Goal: Transaction & Acquisition: Book appointment/travel/reservation

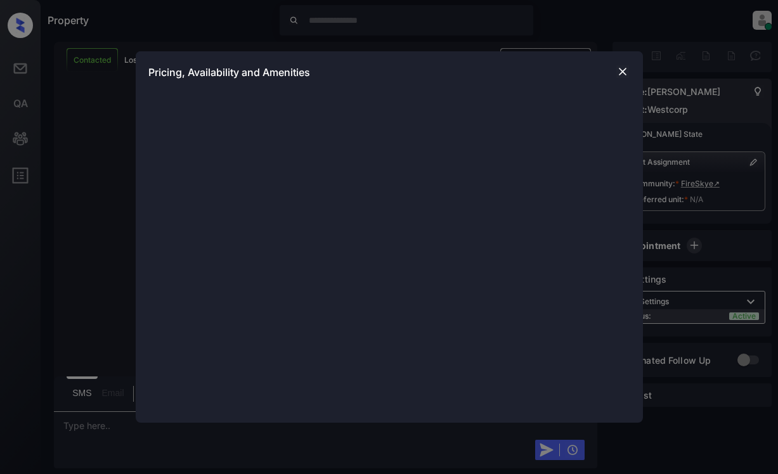
scroll to position [1268, 0]
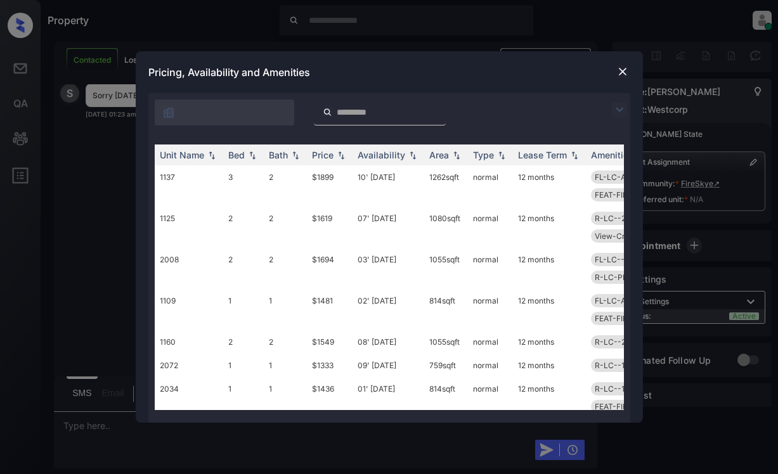
click at [620, 67] on img at bounding box center [622, 71] width 13 height 13
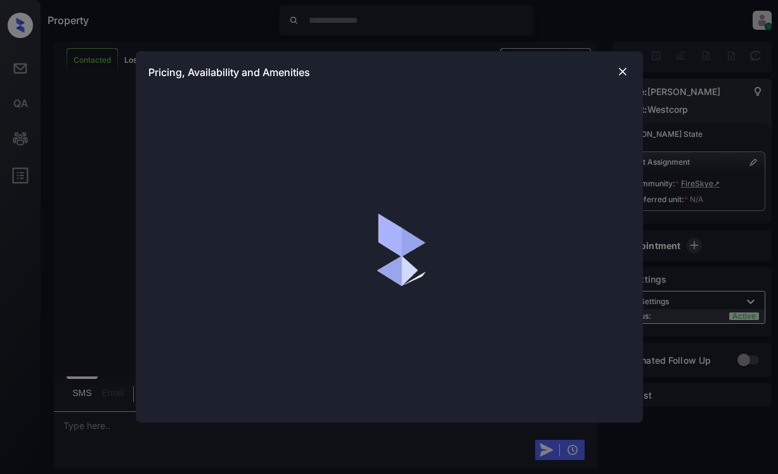
scroll to position [1141, 0]
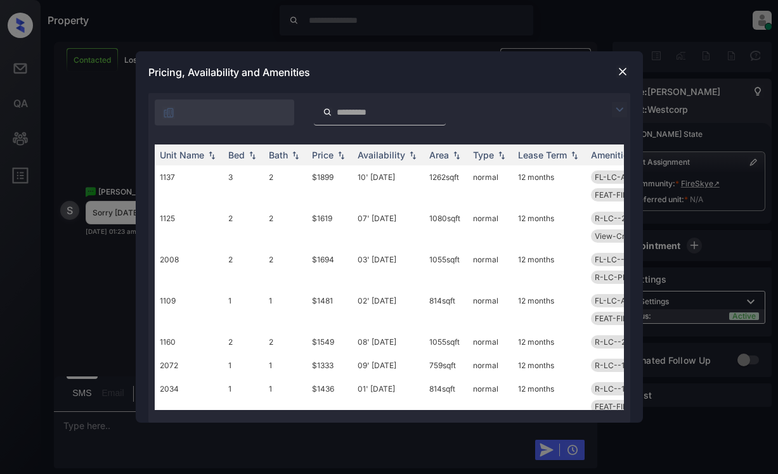
click at [619, 102] on div at bounding box center [622, 109] width 15 height 15
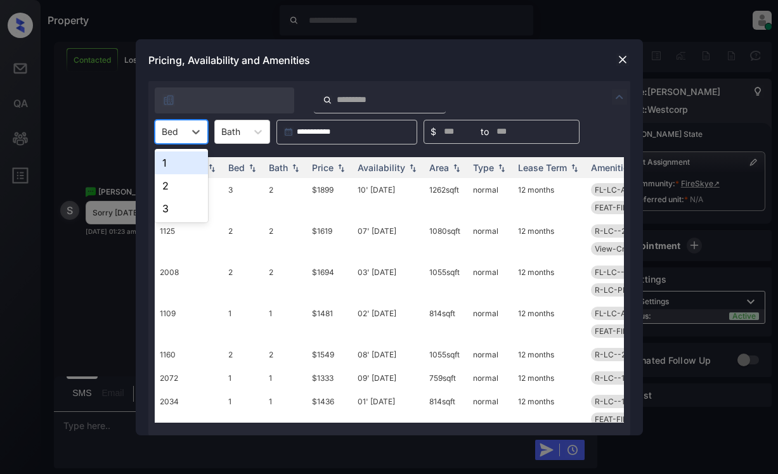
click at [181, 136] on div "Bed" at bounding box center [169, 131] width 29 height 18
click at [174, 166] on div "1" at bounding box center [181, 163] width 53 height 23
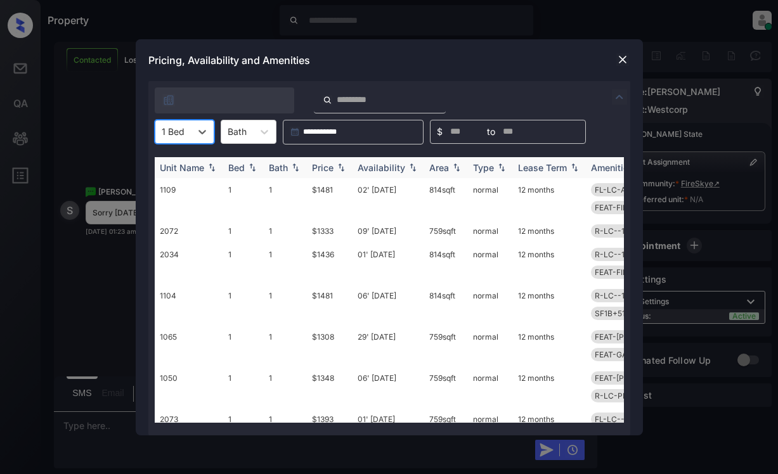
click at [404, 165] on div "Availability" at bounding box center [389, 167] width 62 height 11
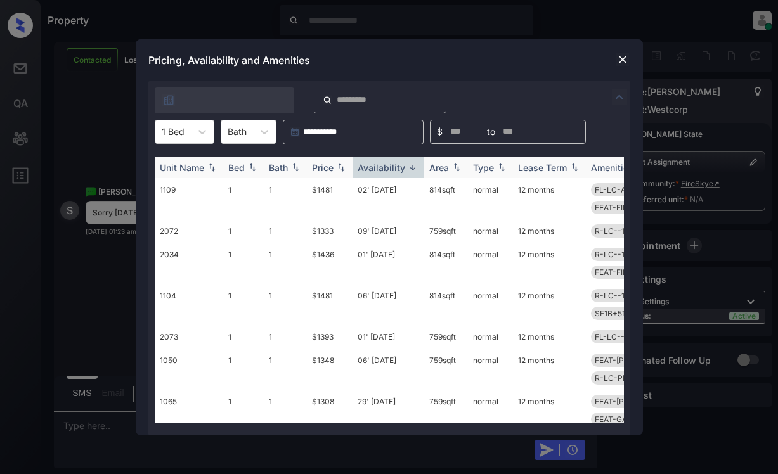
click at [404, 165] on div "Availability" at bounding box center [389, 167] width 62 height 11
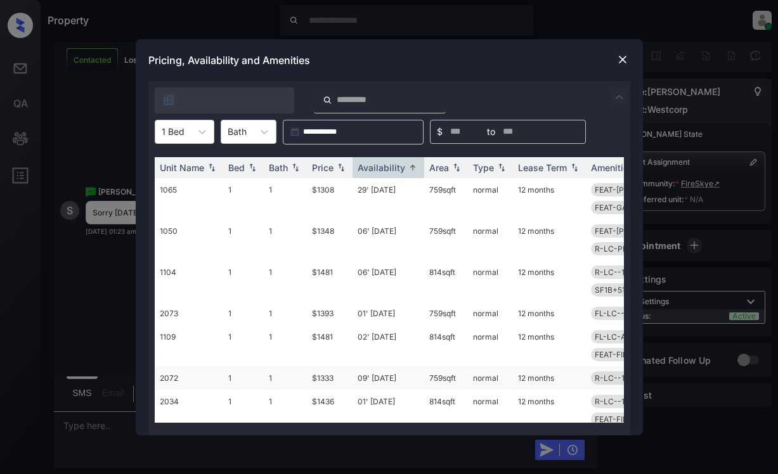
click at [392, 366] on td "09' Oct 25" at bounding box center [389, 377] width 72 height 23
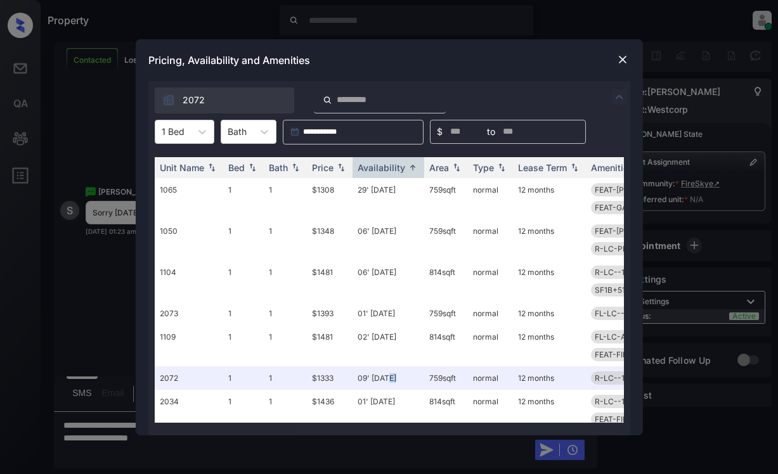
click at [623, 60] on img at bounding box center [622, 59] width 13 height 13
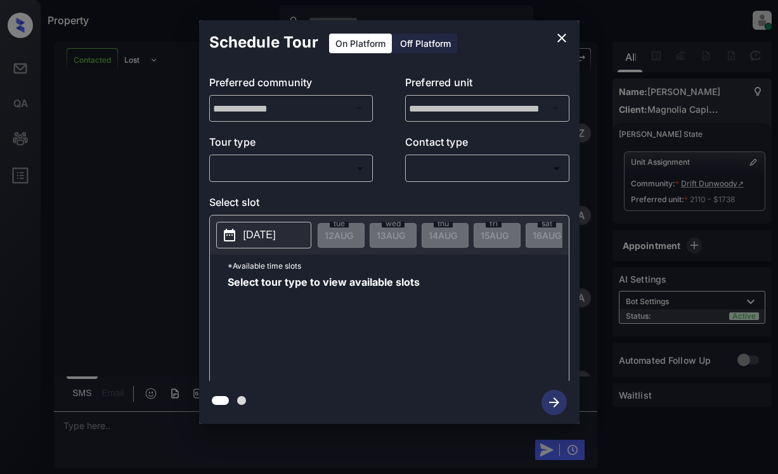
scroll to position [5244, 0]
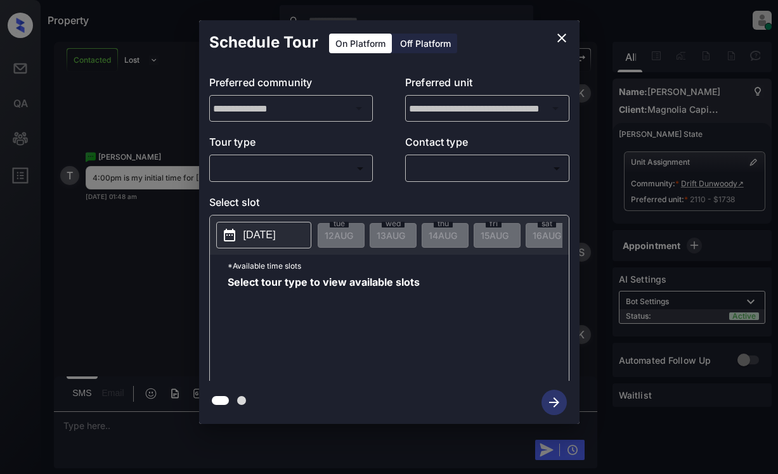
click at [271, 170] on body "Property [PERSON_NAME] Online Set yourself offline Set yourself on break Profil…" at bounding box center [389, 237] width 778 height 474
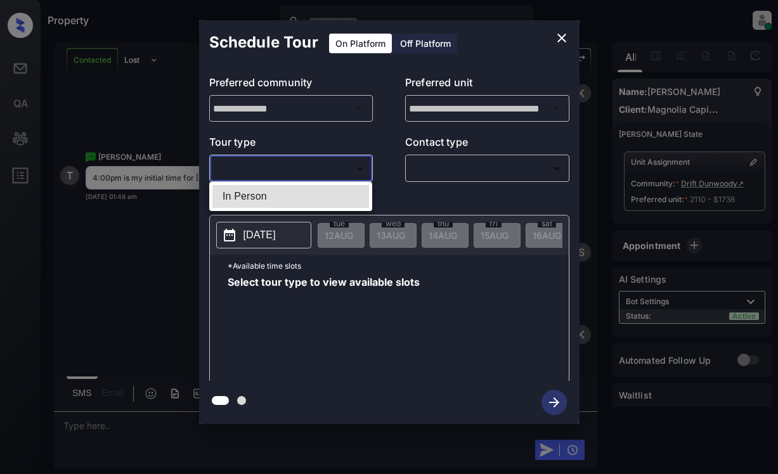
click at [269, 191] on li "In Person" at bounding box center [290, 196] width 157 height 23
type input "********"
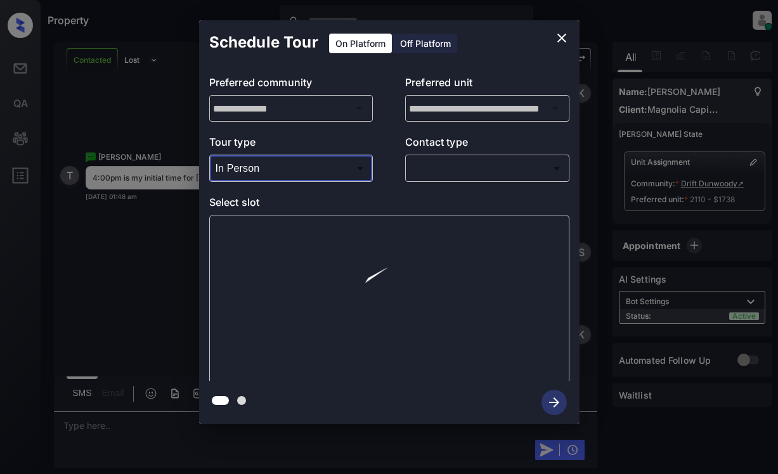
click at [449, 162] on body "Property [PERSON_NAME] Online Set yourself offline Set yourself on break Profil…" at bounding box center [389, 237] width 778 height 474
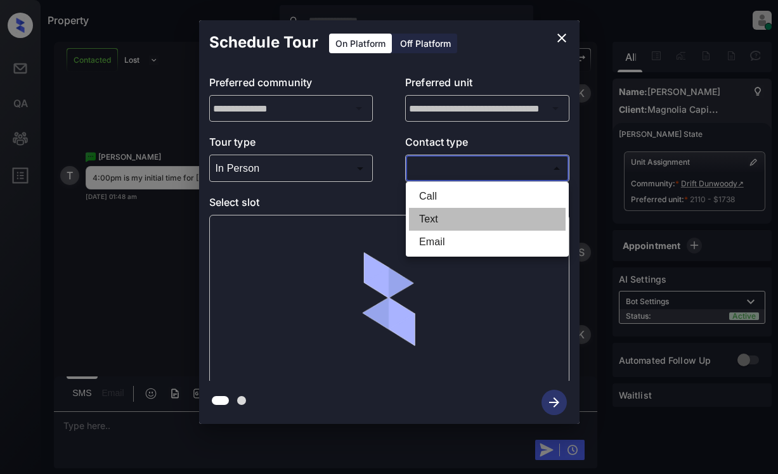
click at [462, 214] on li "Text" at bounding box center [487, 219] width 157 height 23
type input "****"
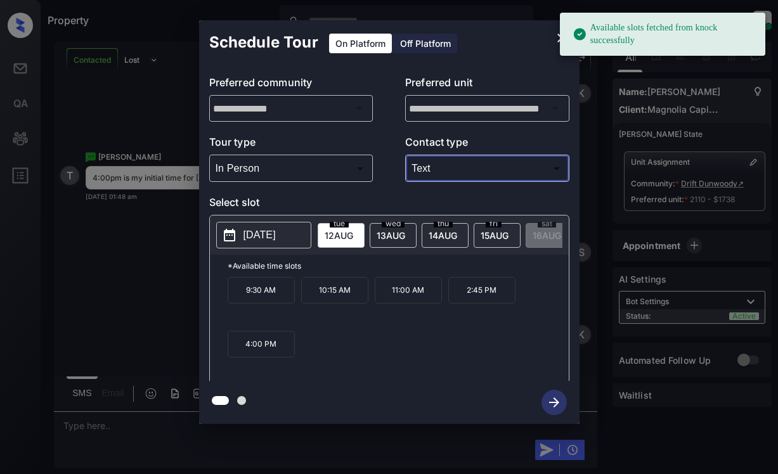
click at [353, 233] on span "13 AUG" at bounding box center [339, 235] width 29 height 11
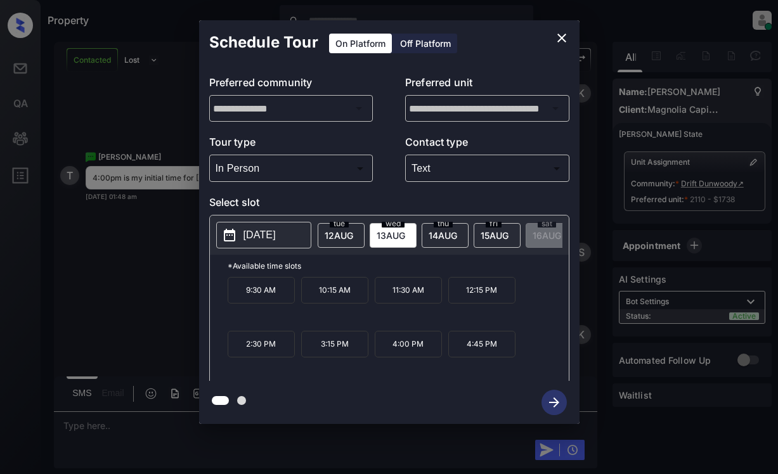
click at [337, 232] on span "12 AUG" at bounding box center [339, 235] width 29 height 11
click at [552, 36] on button "close" at bounding box center [561, 37] width 25 height 25
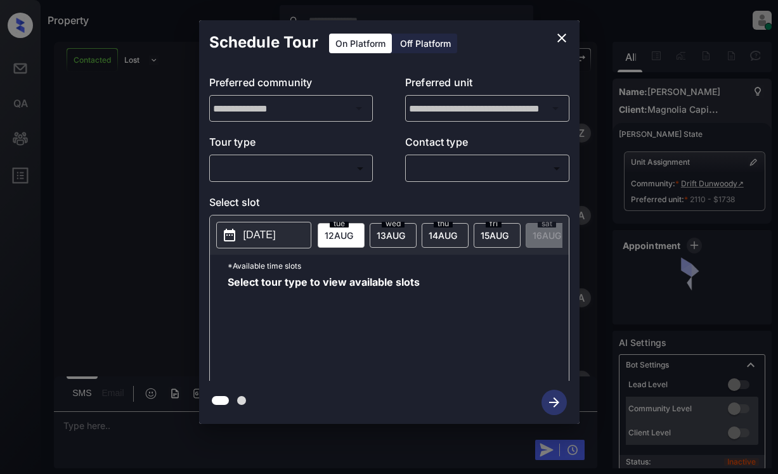
scroll to position [4308, 0]
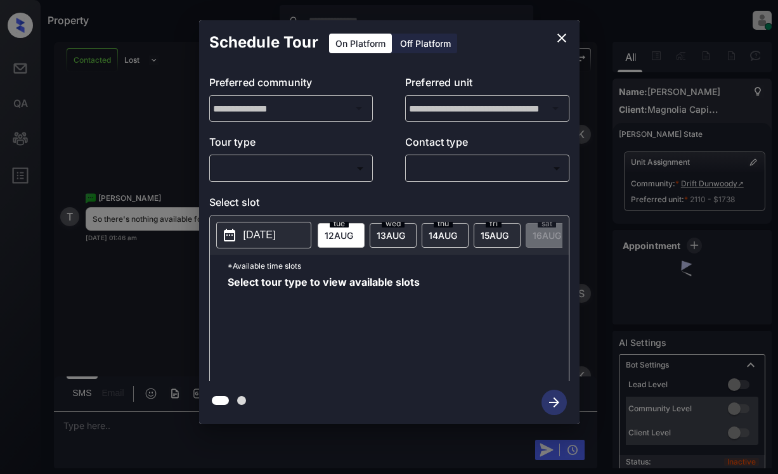
click at [311, 169] on body "Property [PERSON_NAME] Online Set yourself offline Set yourself on break Profil…" at bounding box center [389, 237] width 778 height 474
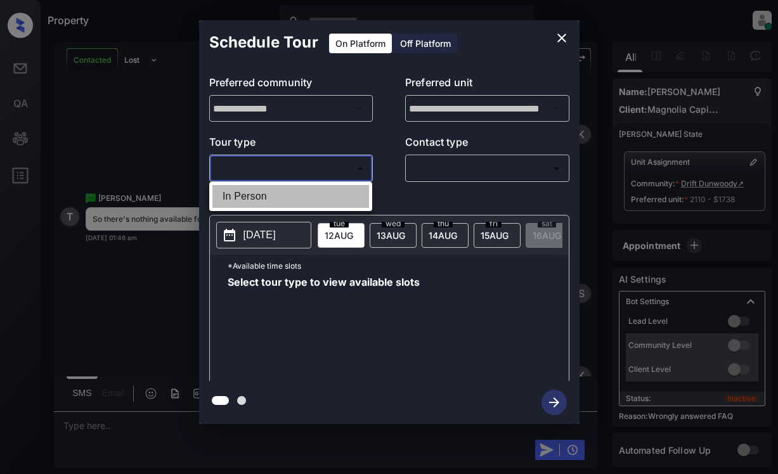
click at [308, 190] on li "In Person" at bounding box center [290, 196] width 157 height 23
type input "********"
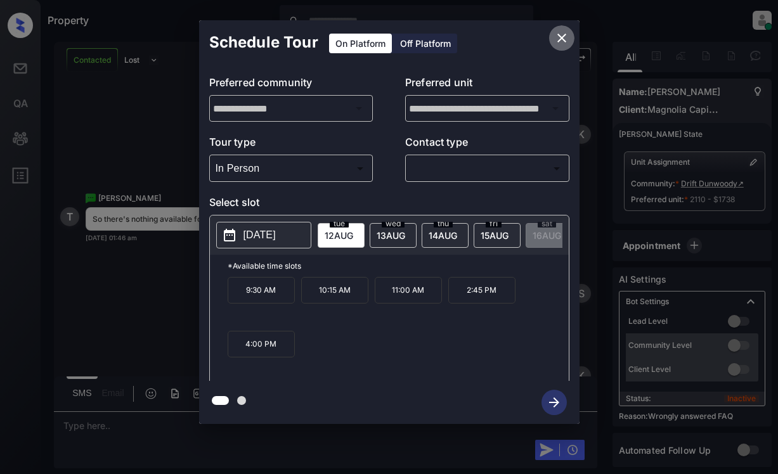
click at [563, 36] on icon "close" at bounding box center [561, 37] width 15 height 15
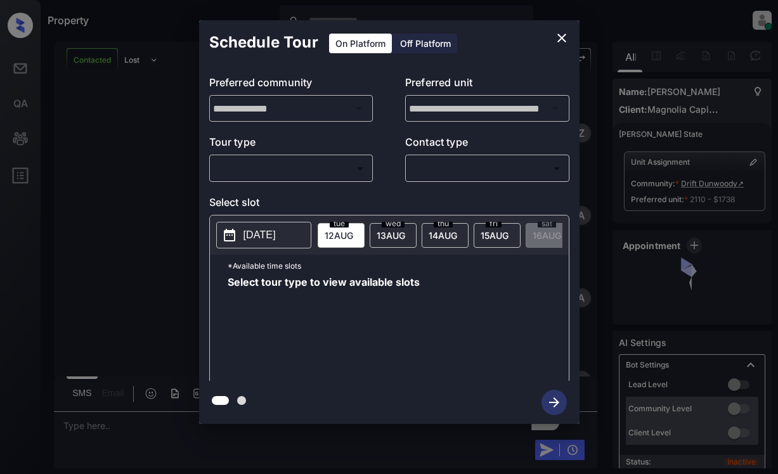
scroll to position [5502, 0]
click at [314, 164] on body "Property [PERSON_NAME] Online Set yourself offline Set yourself on break Profil…" at bounding box center [389, 237] width 778 height 474
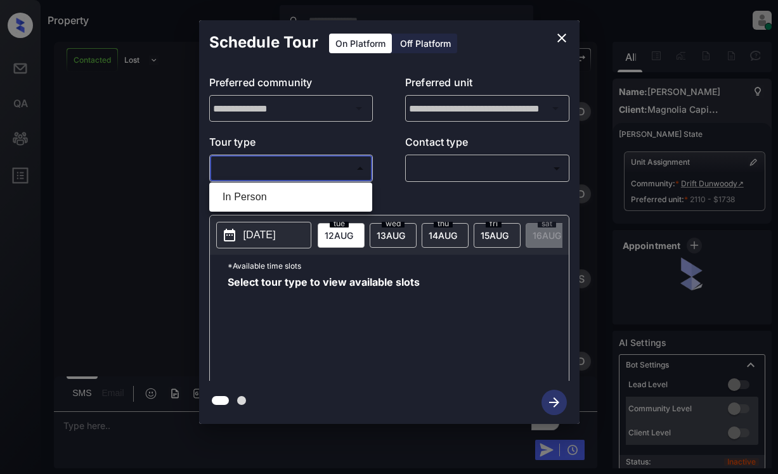
click at [310, 194] on li "In Person" at bounding box center [290, 197] width 157 height 23
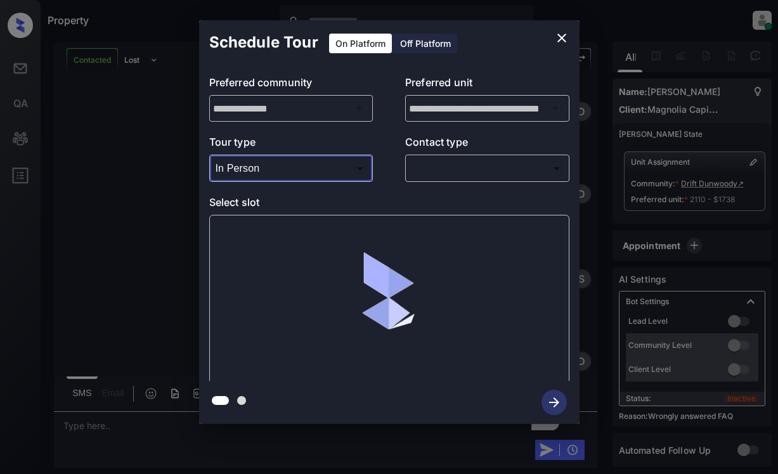
type input "********"
click at [468, 176] on body "Property [PERSON_NAME] Online Set yourself offline Set yourself on break Profil…" at bounding box center [389, 237] width 778 height 474
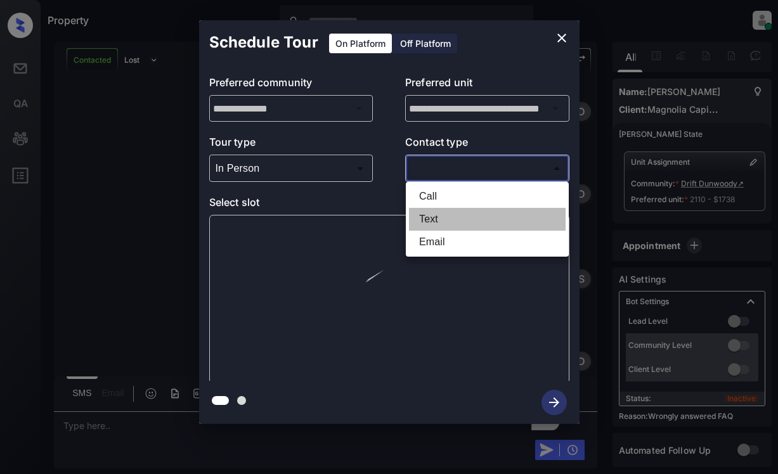
click at [462, 220] on li "Text" at bounding box center [487, 219] width 157 height 23
type input "****"
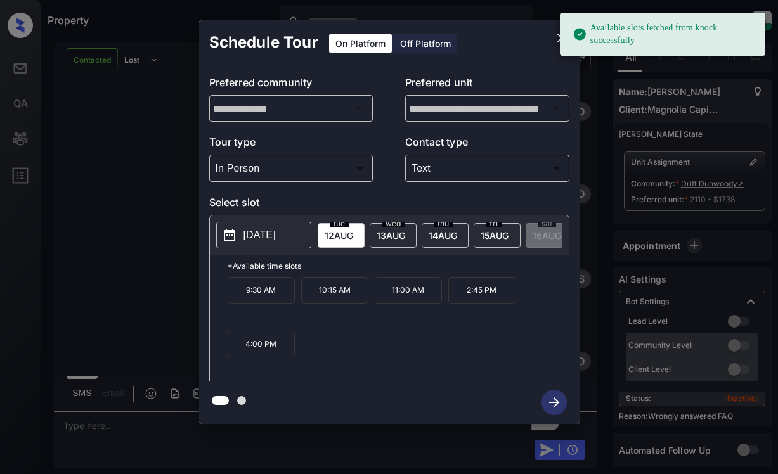
click at [264, 349] on p "4:00 PM" at bounding box center [261, 344] width 67 height 27
click at [550, 402] on icon "button" at bounding box center [554, 403] width 10 height 10
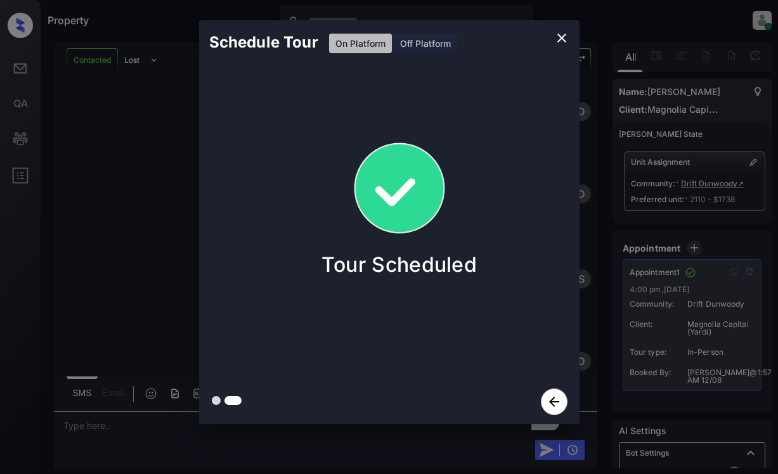
click at [83, 243] on div "Schedule Tour On Platform Off Platform Tour Scheduled" at bounding box center [389, 222] width 778 height 444
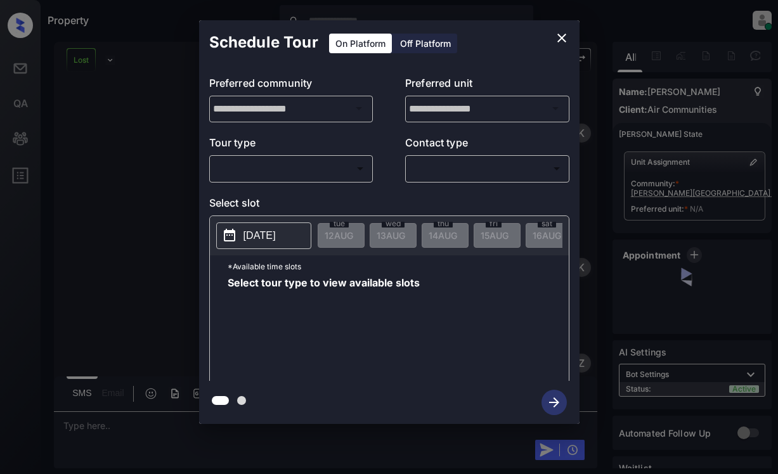
scroll to position [2207, 0]
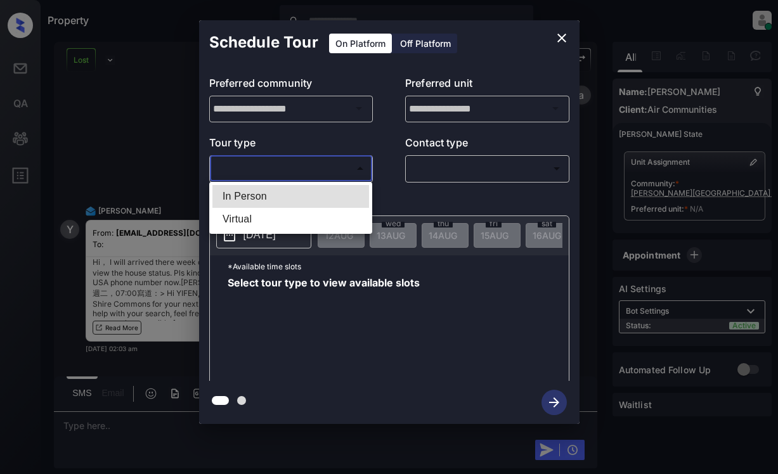
click at [317, 171] on body "Property Dominic Ceralde Online Set yourself offline Set yourself on break Prof…" at bounding box center [389, 237] width 778 height 474
click at [314, 201] on li "In Person" at bounding box center [290, 196] width 157 height 23
type input "********"
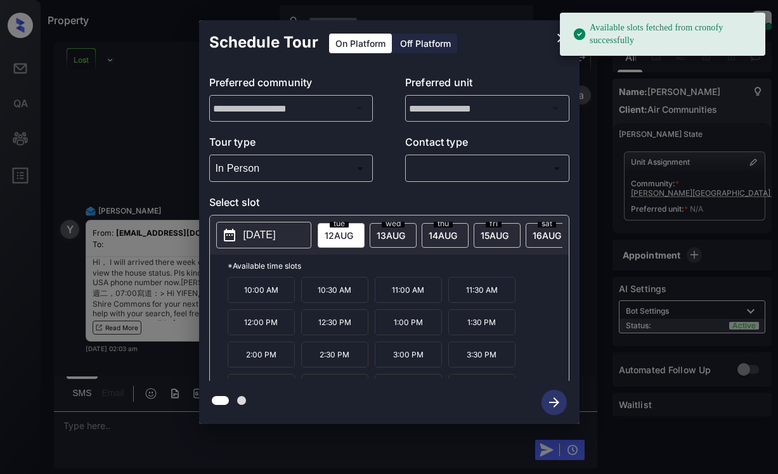
click at [276, 236] on p "[DATE]" at bounding box center [259, 235] width 32 height 15
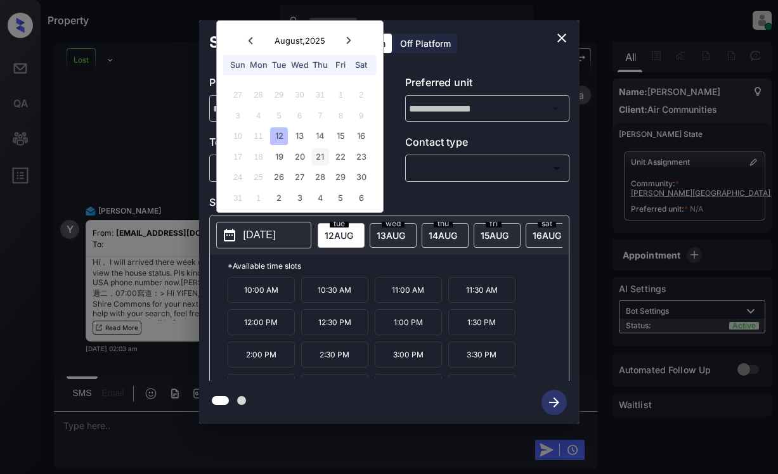
click at [316, 156] on div "21" at bounding box center [319, 156] width 17 height 17
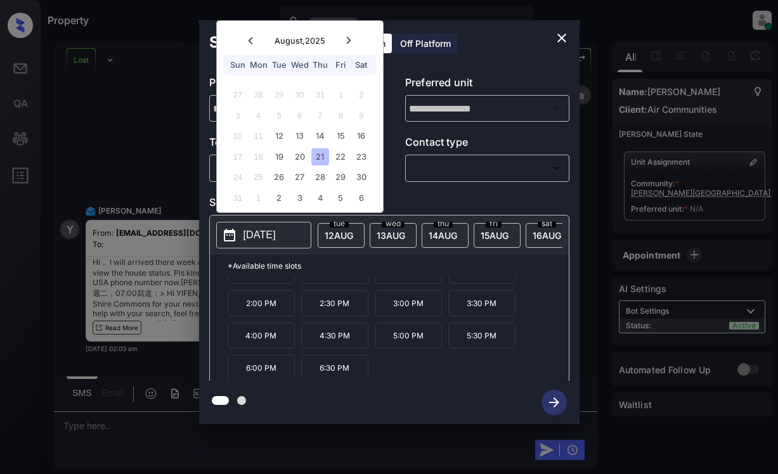
scroll to position [54, 0]
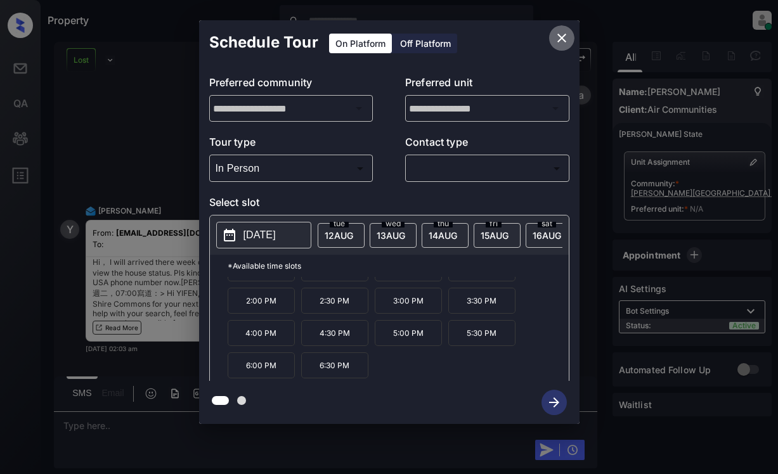
click at [566, 32] on icon "close" at bounding box center [561, 37] width 15 height 15
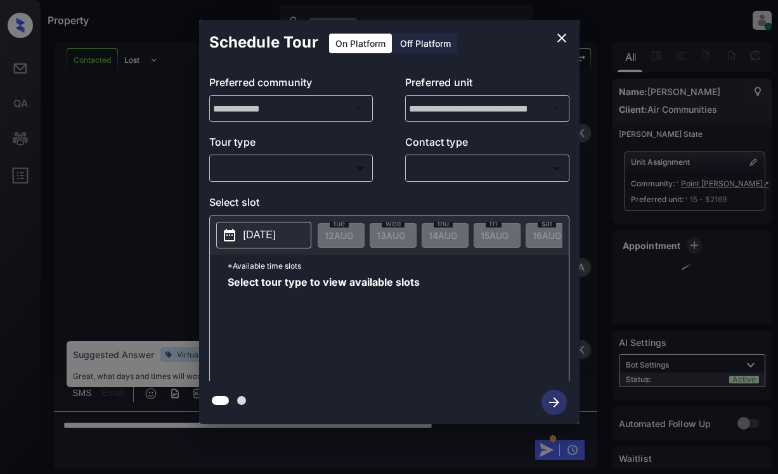
scroll to position [1152, 0]
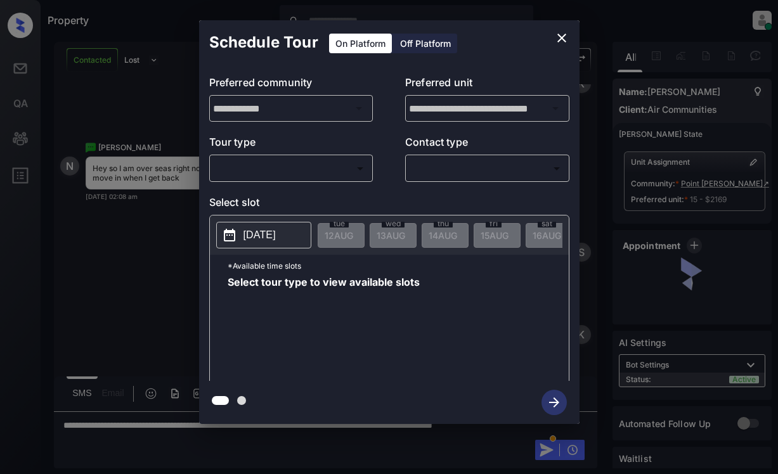
click at [285, 162] on body "Property [PERSON_NAME] Online Set yourself offline Set yourself on break Profil…" at bounding box center [389, 237] width 778 height 474
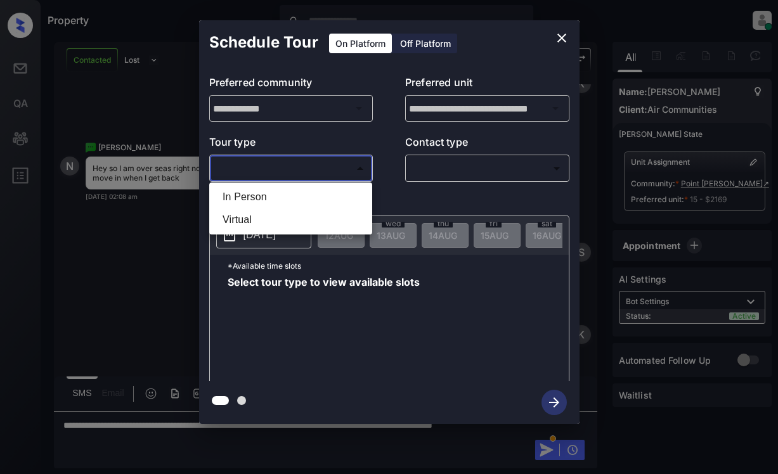
click at [562, 30] on div at bounding box center [389, 237] width 778 height 474
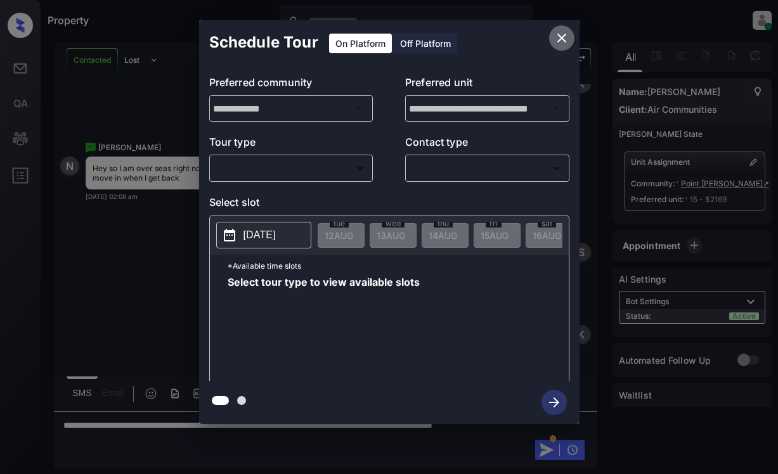
click at [561, 32] on icon "close" at bounding box center [561, 37] width 15 height 15
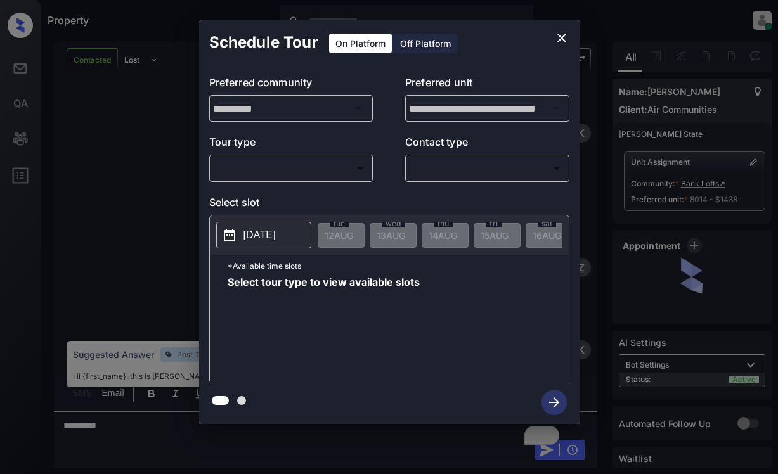
click at [346, 172] on body "Property [PERSON_NAME] Online Set yourself offline Set yourself on break Profil…" at bounding box center [389, 237] width 778 height 474
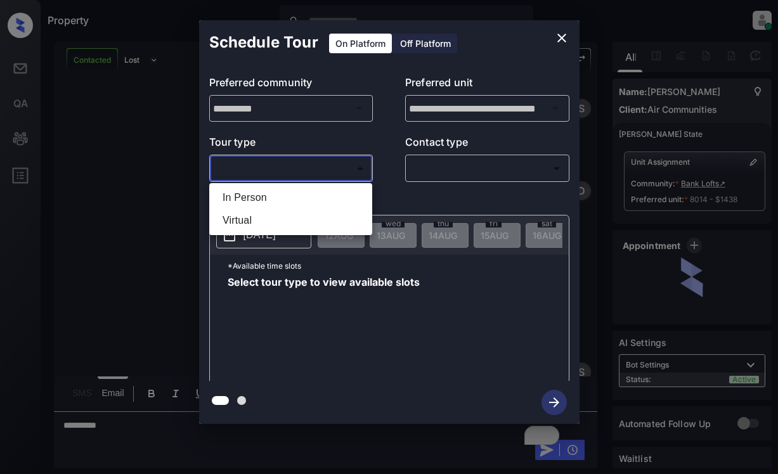
click at [333, 195] on li "In Person" at bounding box center [290, 197] width 157 height 23
type input "********"
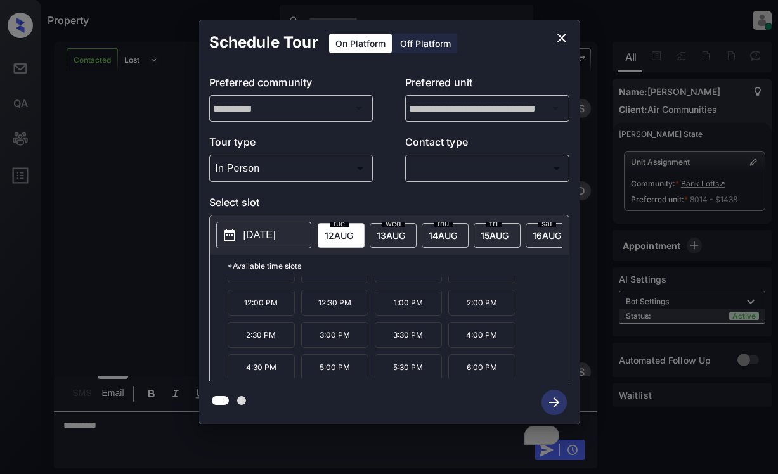
scroll to position [22, 0]
click at [565, 27] on button "close" at bounding box center [561, 37] width 25 height 25
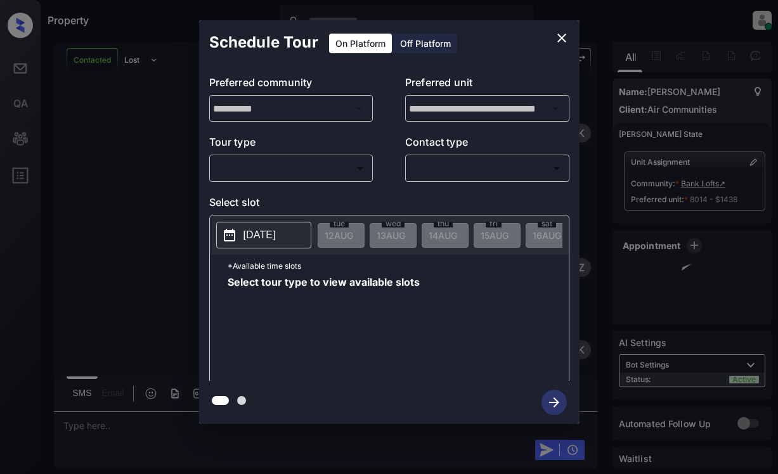
click at [278, 168] on body "Property Dominic Ceralde Online Set yourself offline Set yourself on break Prof…" at bounding box center [389, 237] width 778 height 474
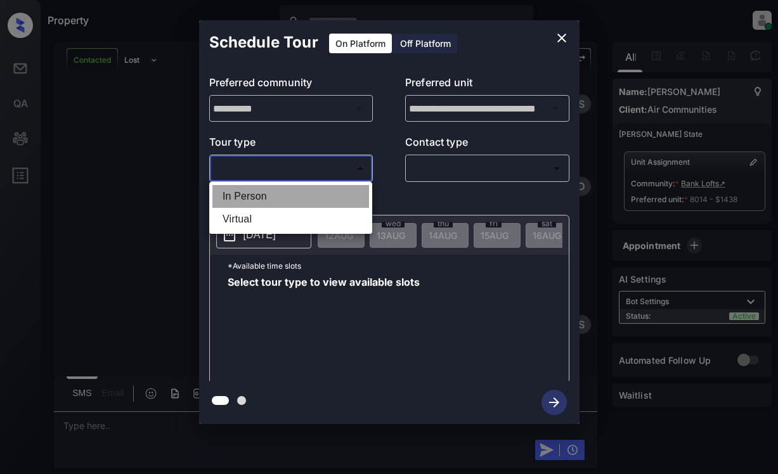
click at [285, 197] on li "In Person" at bounding box center [290, 196] width 157 height 23
type input "********"
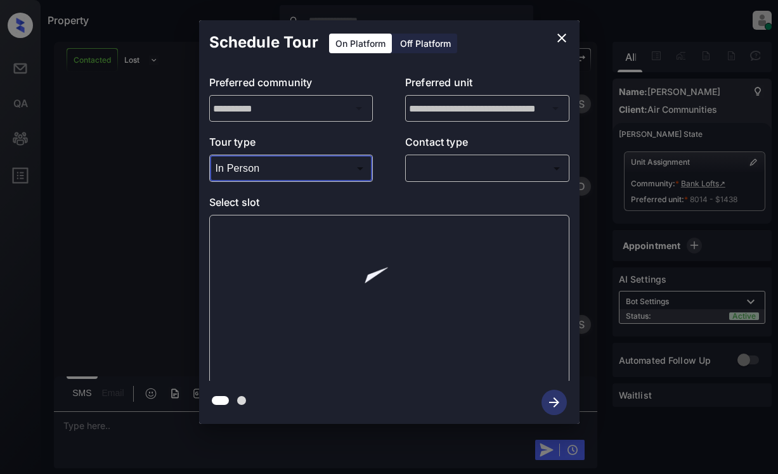
click at [481, 176] on body "Property Dominic Ceralde Online Set yourself offline Set yourself on break Prof…" at bounding box center [389, 237] width 778 height 474
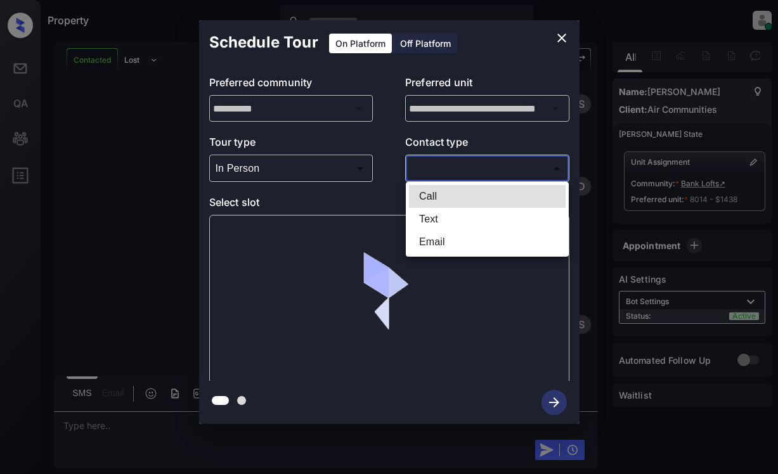
click at [464, 235] on li "Email" at bounding box center [487, 242] width 157 height 23
type input "*****"
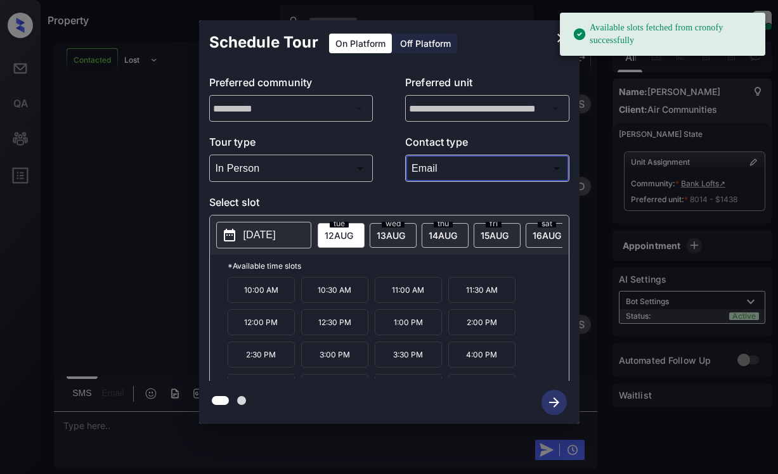
click at [337, 231] on span "[DATE]" at bounding box center [339, 235] width 29 height 11
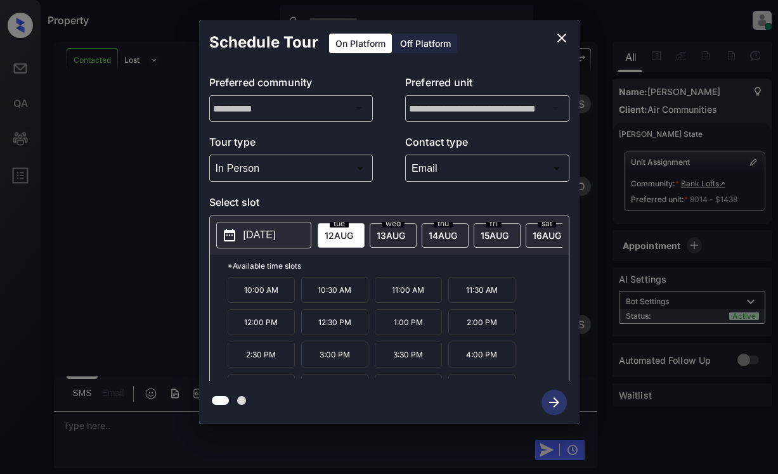
click at [320, 363] on p "3:00 PM" at bounding box center [334, 355] width 67 height 26
click at [561, 398] on icon "button" at bounding box center [553, 402] width 25 height 25
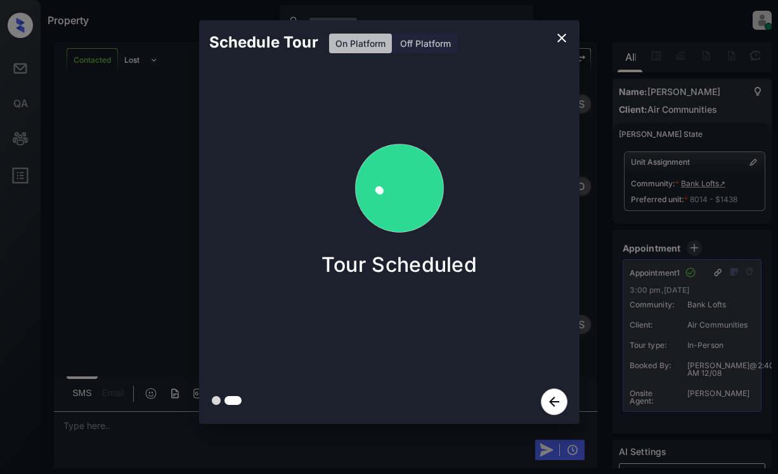
click at [153, 209] on div "Schedule Tour On Platform Off Platform Tour Scheduled" at bounding box center [389, 222] width 778 height 444
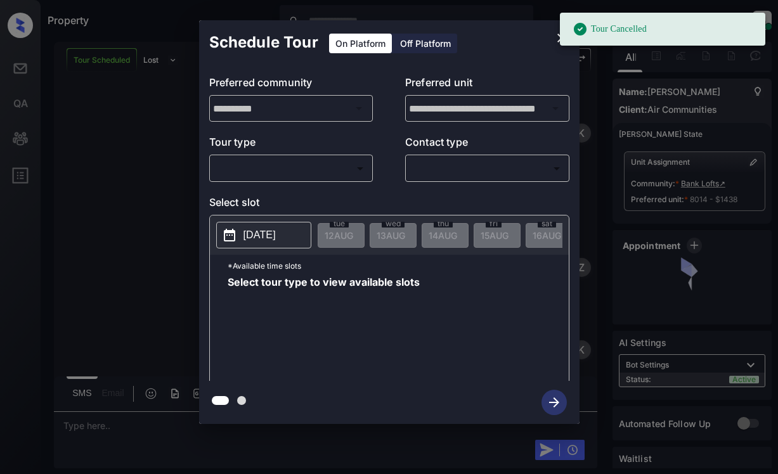
scroll to position [3669, 0]
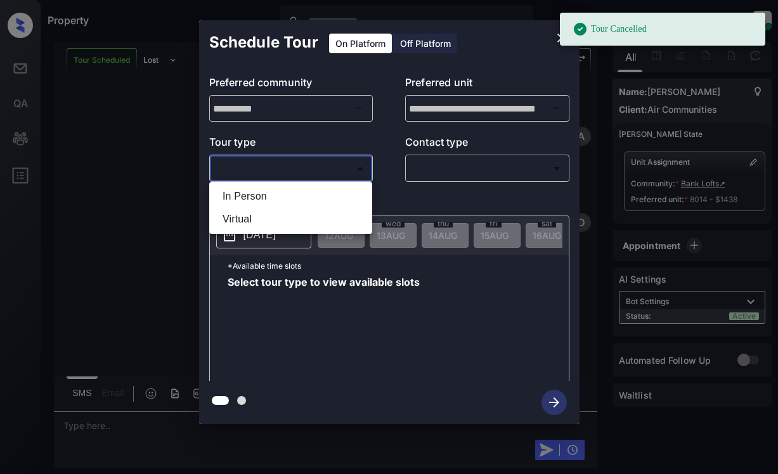
click at [340, 159] on body "Tour Cancelled Property [PERSON_NAME] Online Set yourself offline Set yourself …" at bounding box center [389, 237] width 778 height 474
click at [322, 197] on li "In Person" at bounding box center [290, 196] width 157 height 23
type input "********"
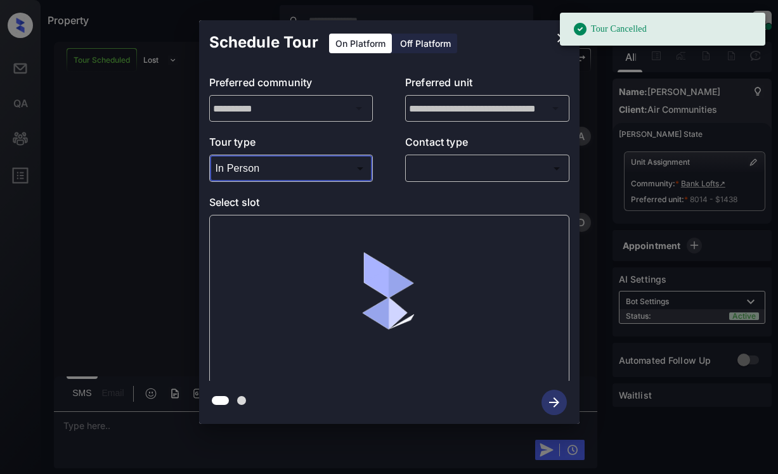
click at [501, 165] on body "Tour Cancelled Property [PERSON_NAME] Online Set yourself offline Set yourself …" at bounding box center [389, 237] width 778 height 474
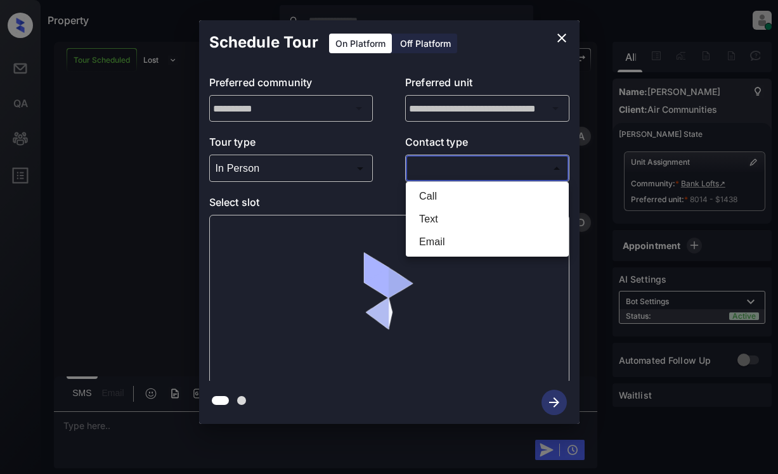
click at [474, 241] on li "Email" at bounding box center [487, 242] width 157 height 23
type input "*****"
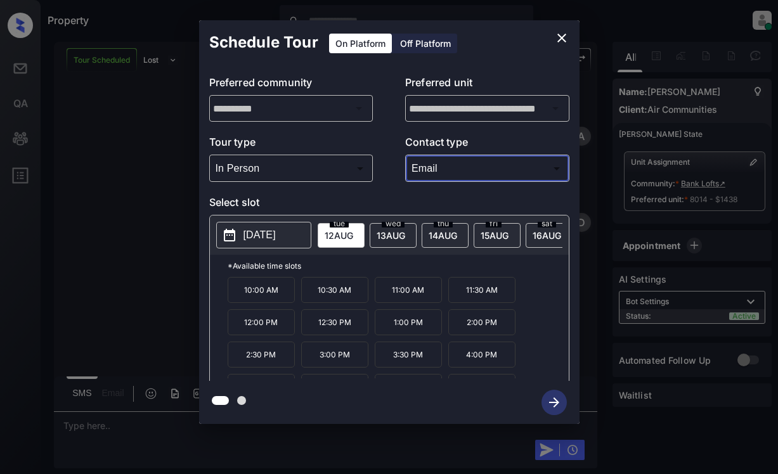
click at [353, 234] on span "13 AUG" at bounding box center [339, 235] width 29 height 11
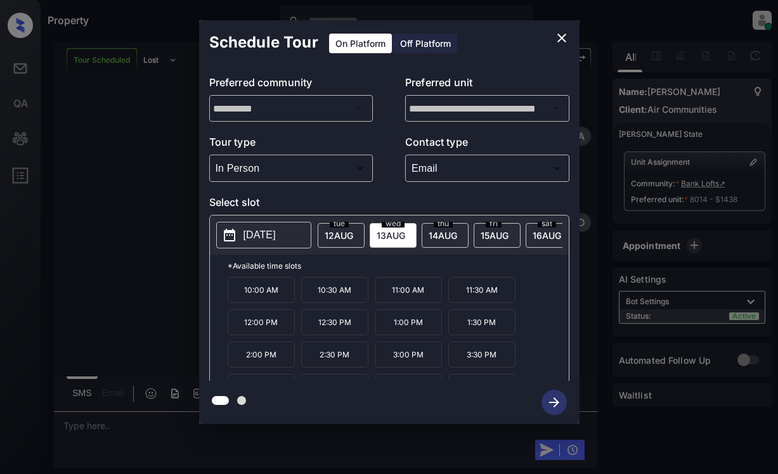
click at [405, 361] on p "3:00 PM" at bounding box center [408, 355] width 67 height 26
click at [555, 402] on icon "button" at bounding box center [553, 402] width 25 height 25
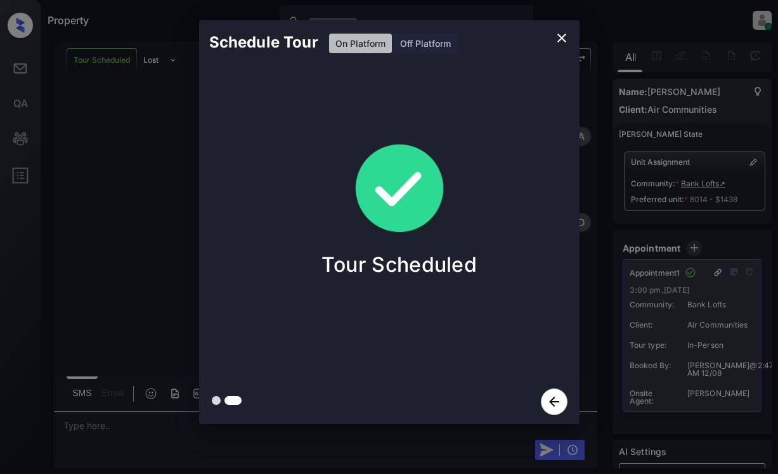
click at [108, 243] on div "Schedule Tour On Platform Off Platform Tour Scheduled" at bounding box center [389, 222] width 778 height 444
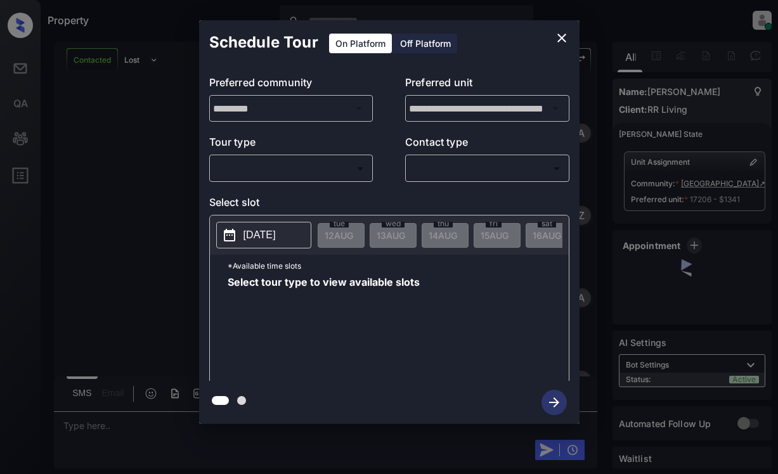
scroll to position [1267, 0]
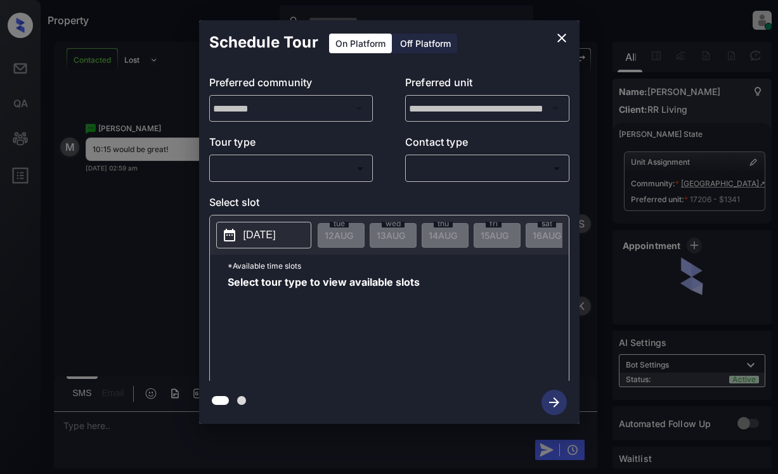
click at [298, 172] on body "Property [PERSON_NAME] Online Set yourself offline Set yourself on break Profil…" at bounding box center [389, 237] width 778 height 474
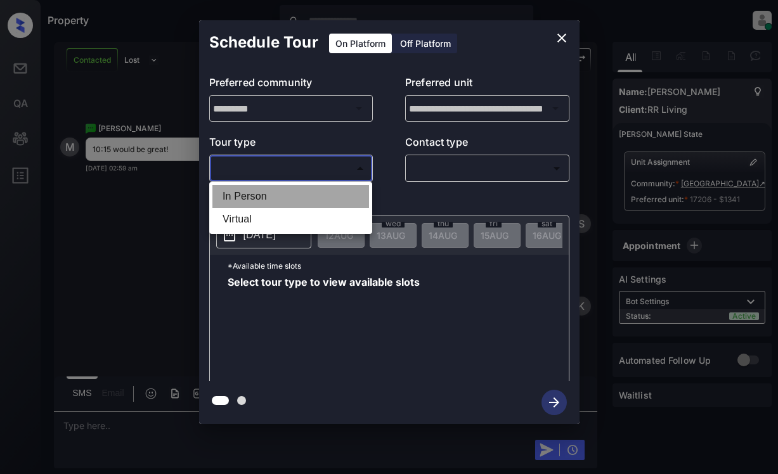
click at [292, 198] on li "In Person" at bounding box center [290, 196] width 157 height 23
type input "********"
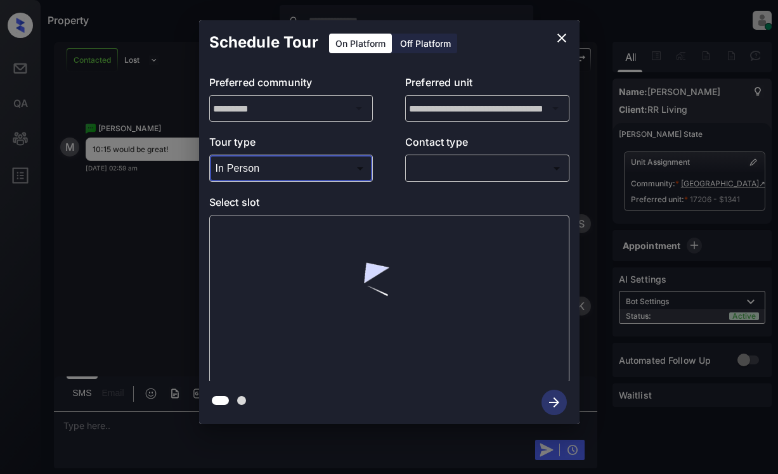
click at [486, 168] on body "Property Dominic Ceralde Online Set yourself offline Set yourself on break Prof…" at bounding box center [389, 237] width 778 height 474
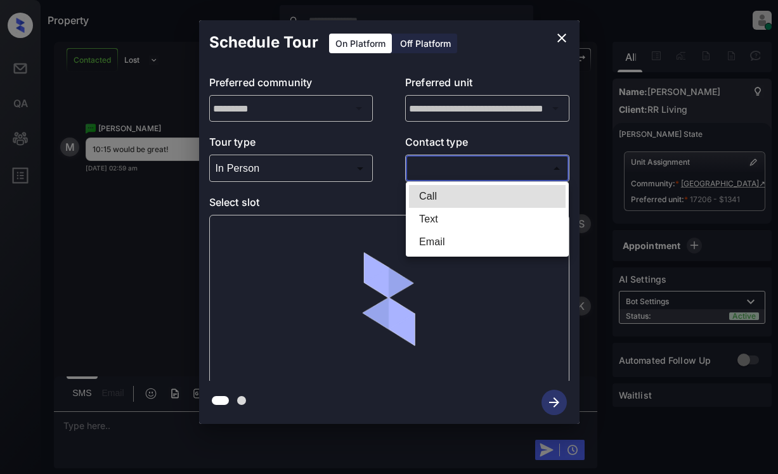
click at [469, 221] on li "Text" at bounding box center [487, 219] width 157 height 23
type input "****"
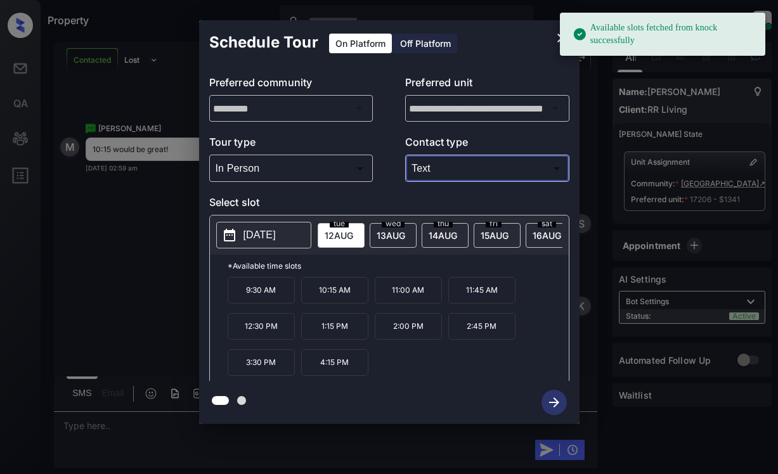
click at [332, 234] on span "12 AUG" at bounding box center [339, 235] width 29 height 11
click at [340, 297] on p "10:15 AM" at bounding box center [334, 290] width 67 height 27
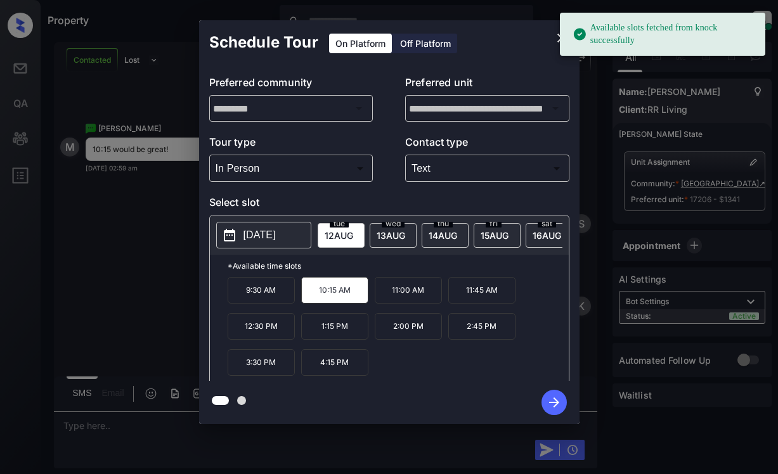
click at [550, 401] on icon "button" at bounding box center [553, 402] width 25 height 25
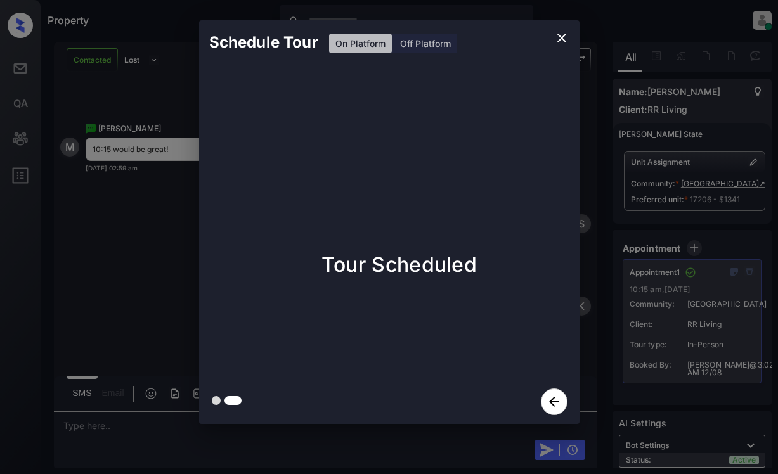
click at [155, 260] on div "Schedule Tour On Platform Off Platform Tour Scheduled" at bounding box center [389, 222] width 778 height 444
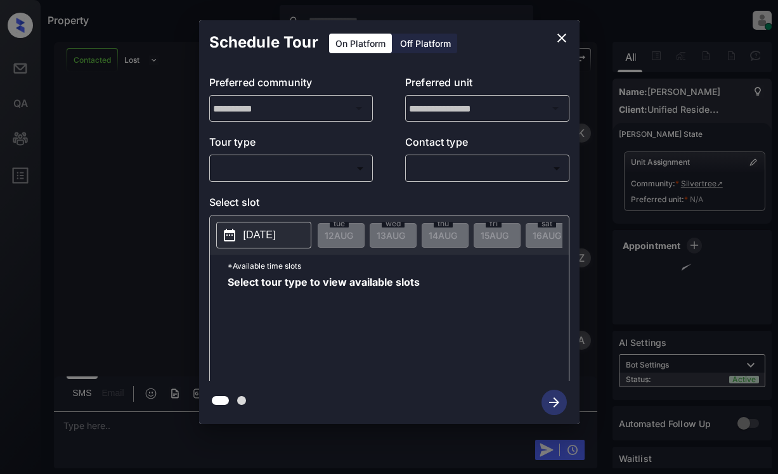
scroll to position [803, 0]
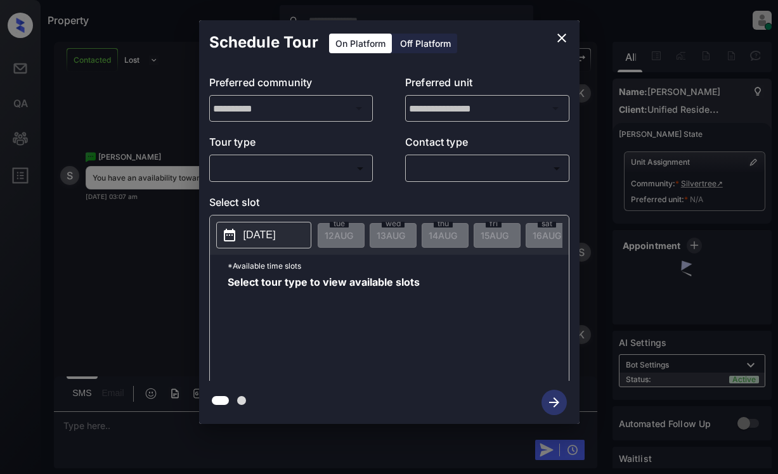
click at [332, 167] on body "Property [PERSON_NAME] Online Set yourself offline Set yourself on break Profil…" at bounding box center [389, 237] width 778 height 474
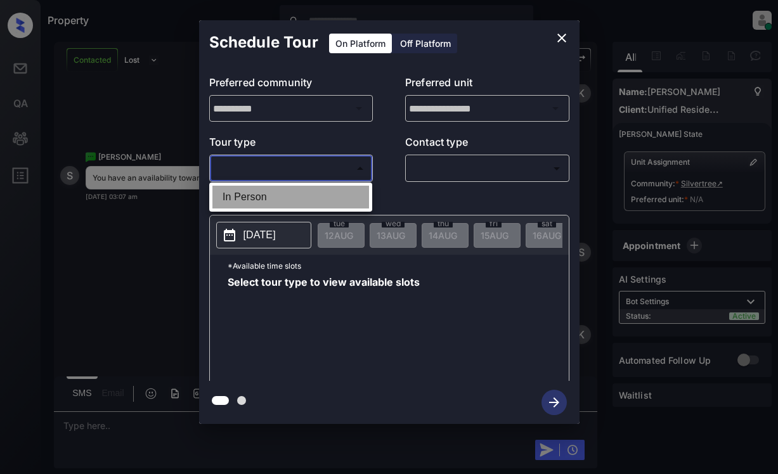
click at [325, 188] on li "In Person" at bounding box center [290, 197] width 157 height 23
type input "********"
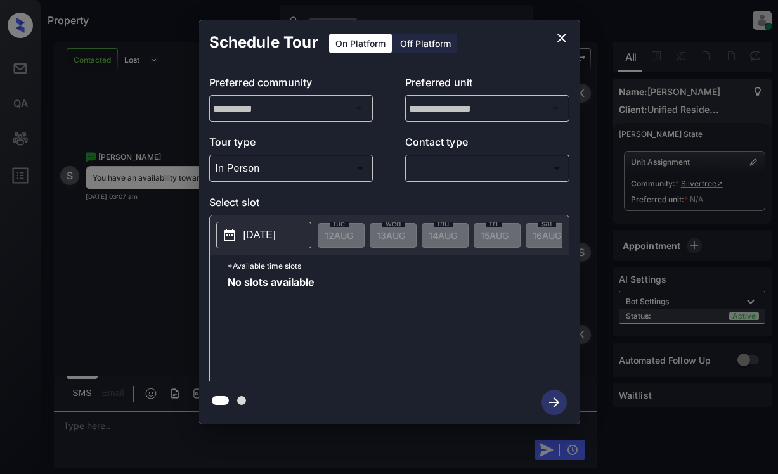
click at [276, 230] on p "2025-08-12" at bounding box center [259, 235] width 32 height 15
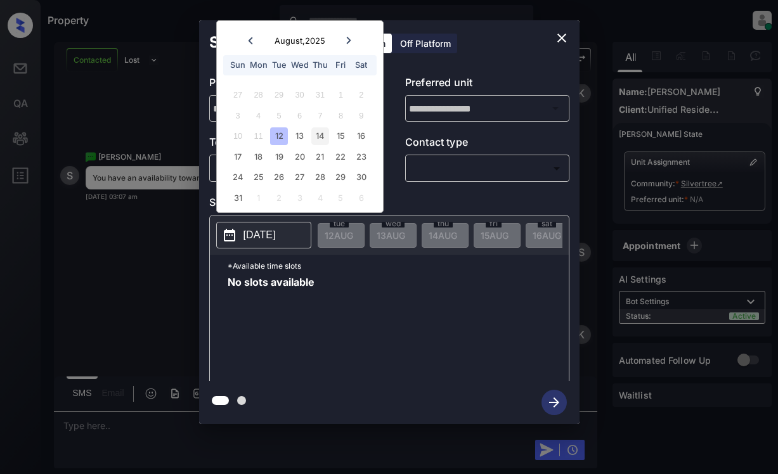
click at [319, 129] on div "14" at bounding box center [319, 135] width 17 height 17
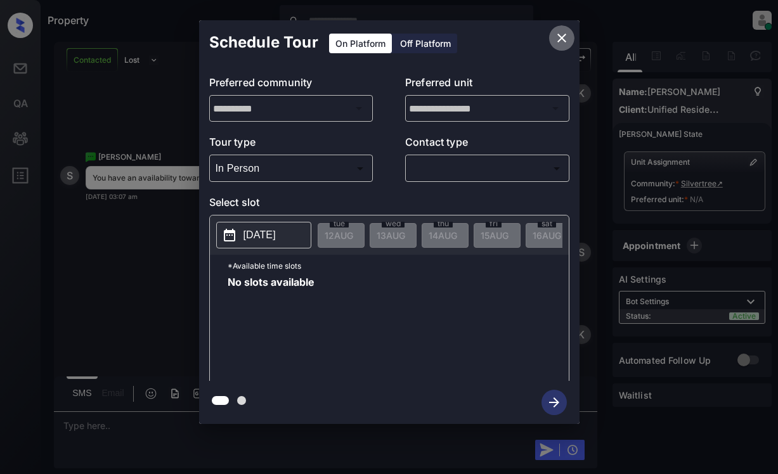
click at [557, 34] on icon "close" at bounding box center [561, 37] width 15 height 15
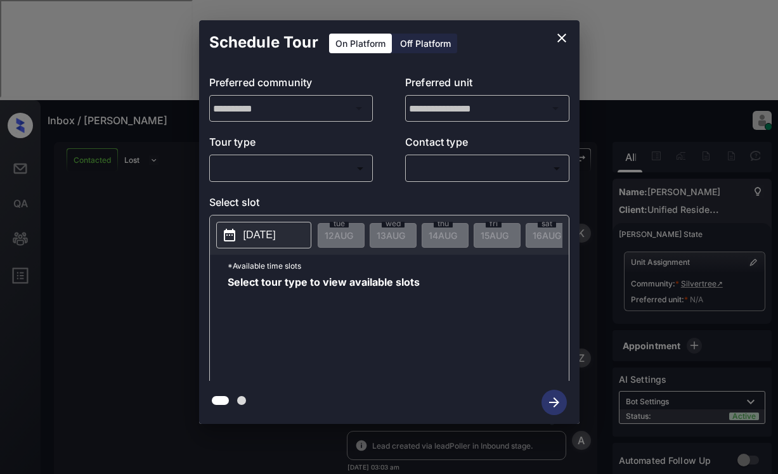
scroll to position [341, 0]
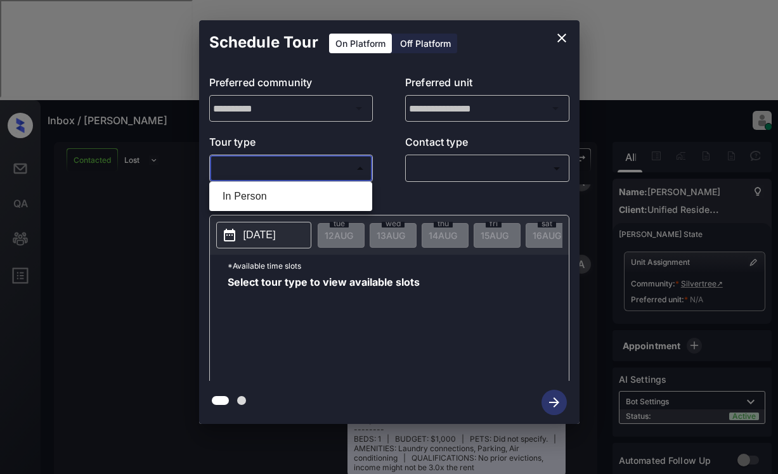
click at [338, 170] on body "Inbox / Sung Kim ******** Dominic Ceralde Online Set yourself offline Set yours…" at bounding box center [389, 237] width 778 height 474
click at [336, 191] on li "In Person" at bounding box center [290, 196] width 157 height 23
type input "********"
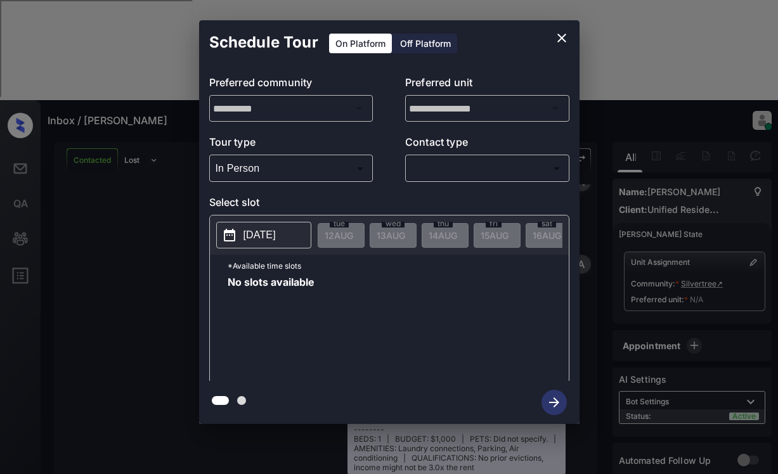
click at [276, 228] on p "[DATE]" at bounding box center [259, 235] width 32 height 15
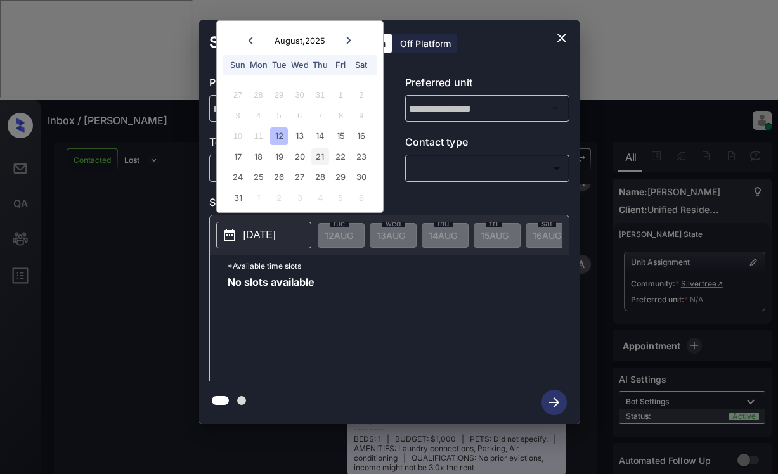
click at [316, 148] on div "21" at bounding box center [319, 156] width 17 height 17
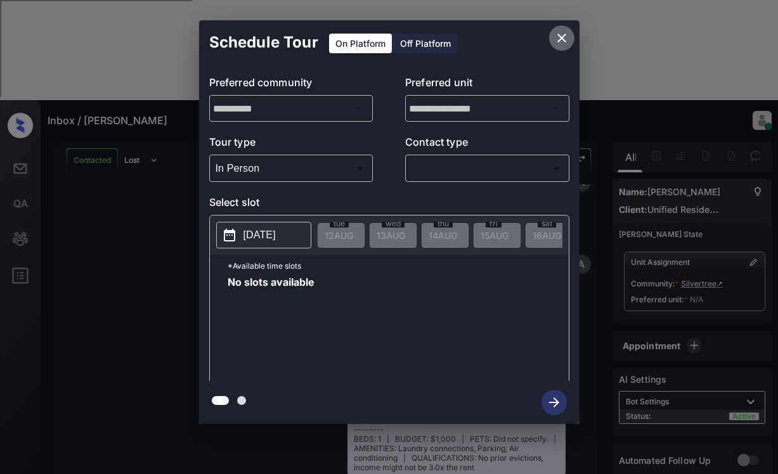
click at [561, 38] on icon "close" at bounding box center [561, 37] width 15 height 15
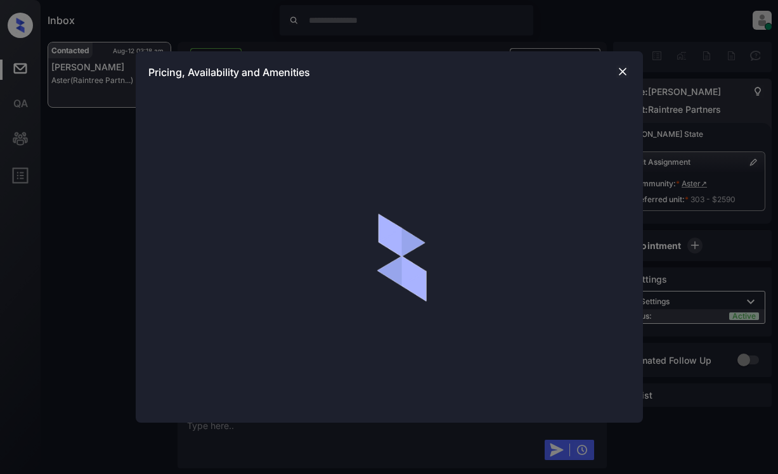
scroll to position [1473, 0]
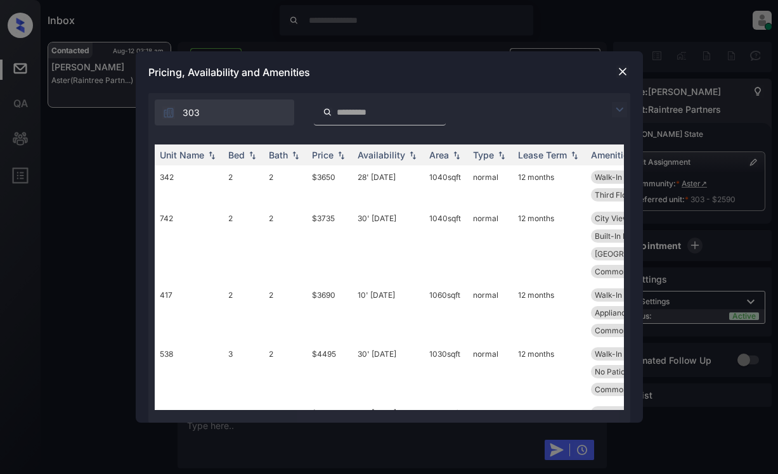
click at [620, 111] on img at bounding box center [619, 109] width 15 height 15
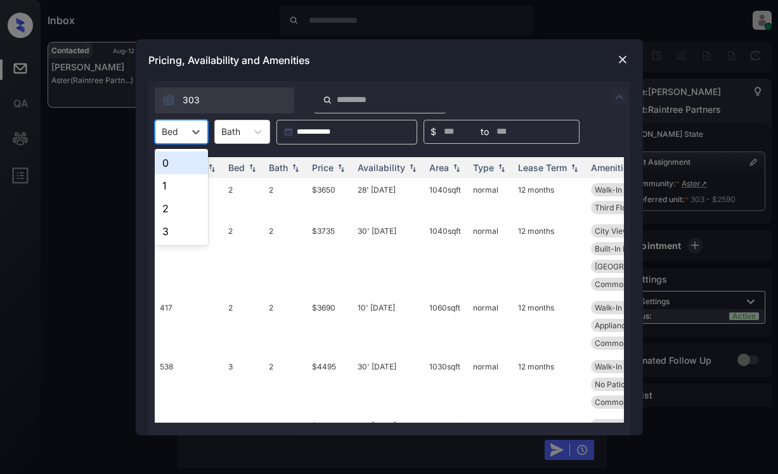
click at [181, 134] on div "Bed" at bounding box center [169, 131] width 29 height 18
click at [175, 188] on div "1" at bounding box center [181, 185] width 53 height 23
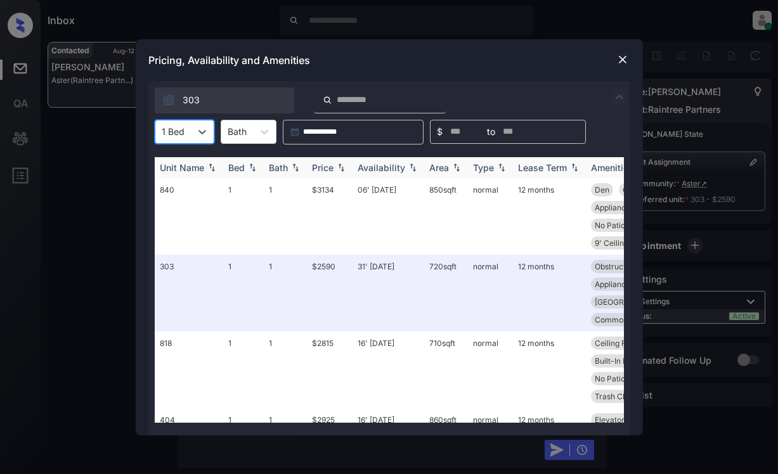
click at [322, 172] on div "Price" at bounding box center [323, 167] width 22 height 11
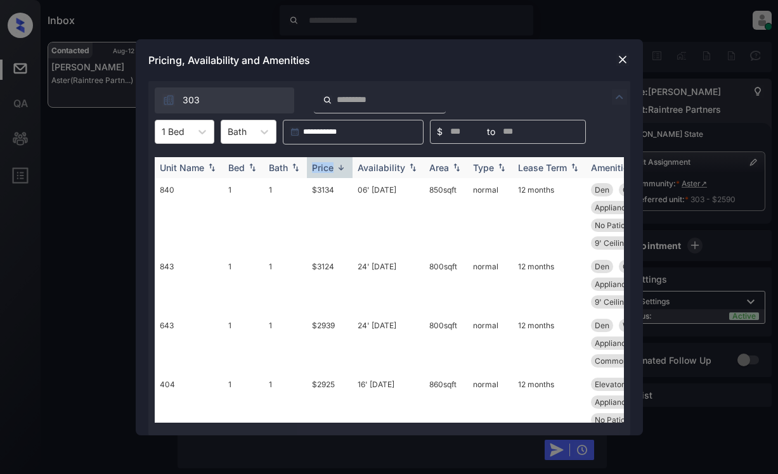
click at [322, 172] on div "Price" at bounding box center [323, 167] width 22 height 11
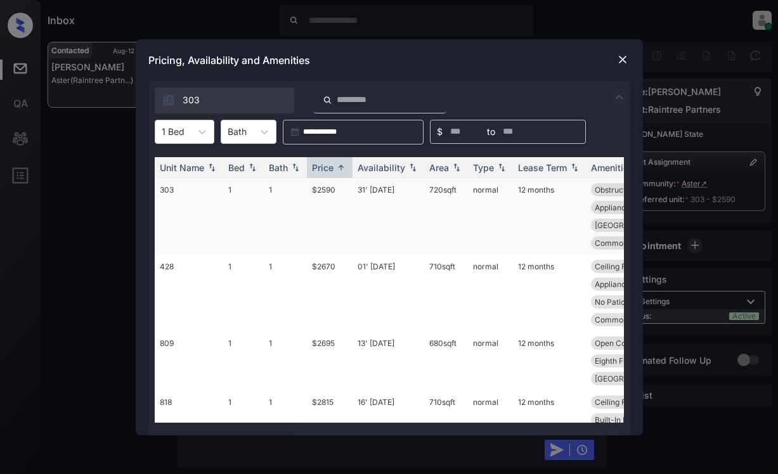
click at [310, 207] on td "$2590" at bounding box center [330, 216] width 46 height 77
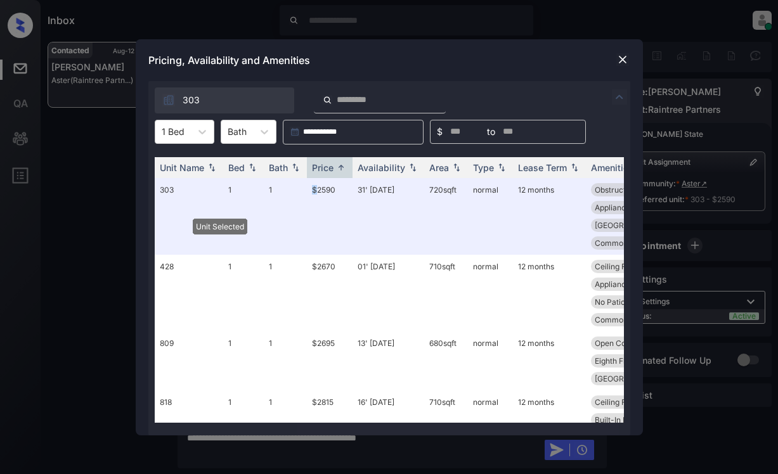
click at [628, 60] on img at bounding box center [622, 59] width 13 height 13
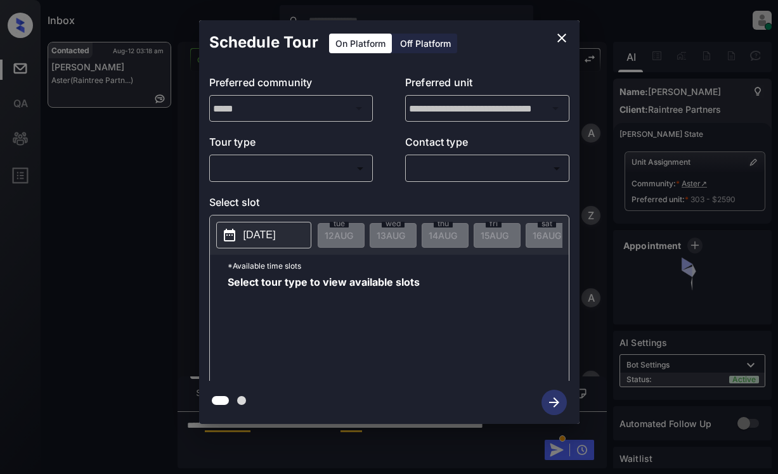
scroll to position [1238, 0]
click at [334, 160] on body "Inbox Dominic Ceralde Online Set yourself offline Set yourself on break Profile…" at bounding box center [389, 237] width 778 height 474
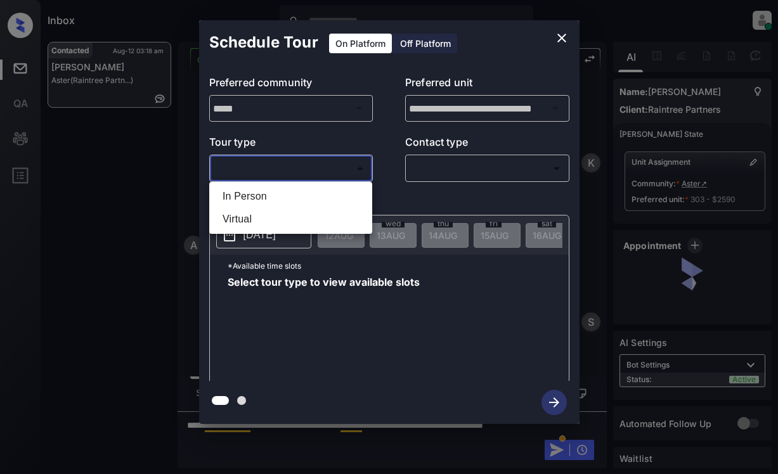
click at [333, 193] on li "In Person" at bounding box center [290, 196] width 157 height 23
type input "********"
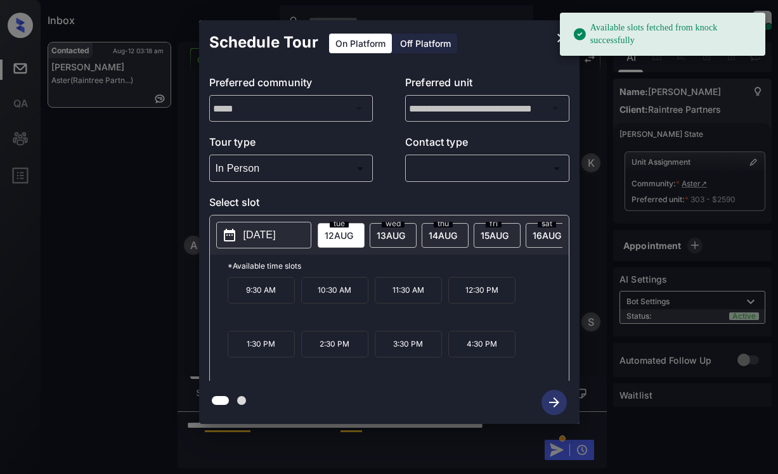
click at [267, 237] on p "[DATE]" at bounding box center [259, 235] width 32 height 15
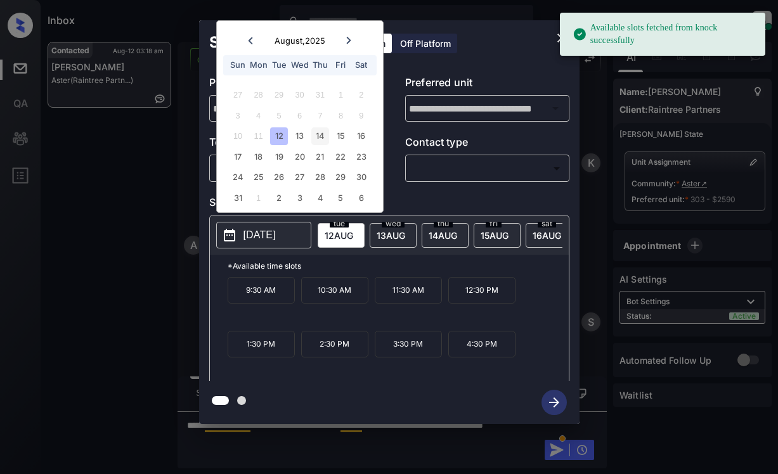
click at [316, 134] on div "14" at bounding box center [319, 135] width 17 height 17
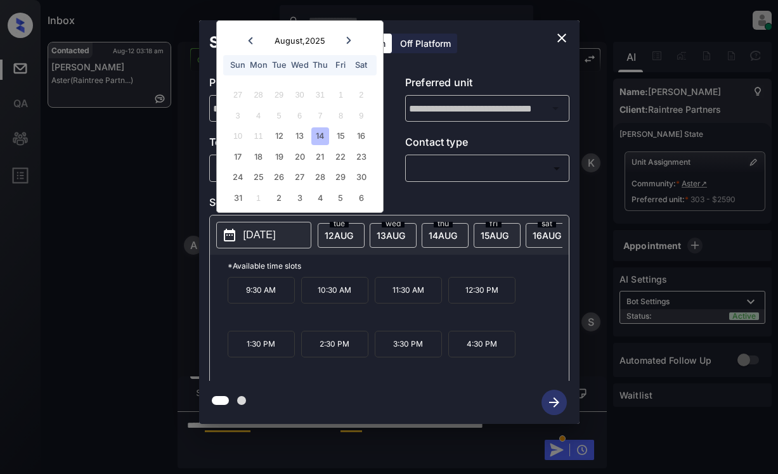
click at [564, 39] on icon "close" at bounding box center [561, 37] width 15 height 15
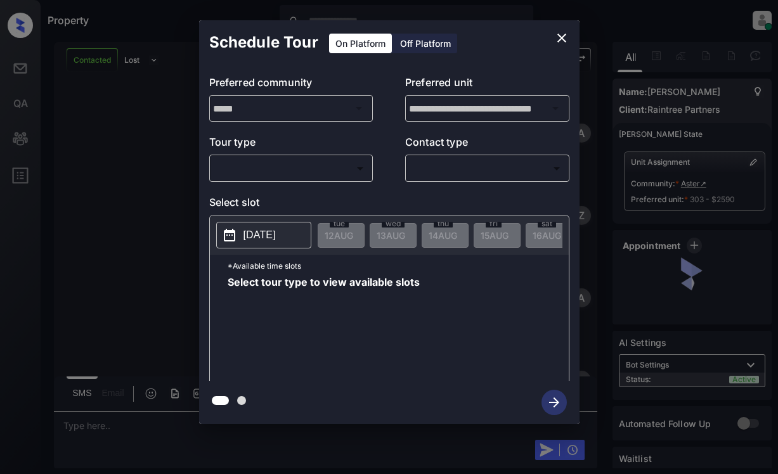
scroll to position [2304, 0]
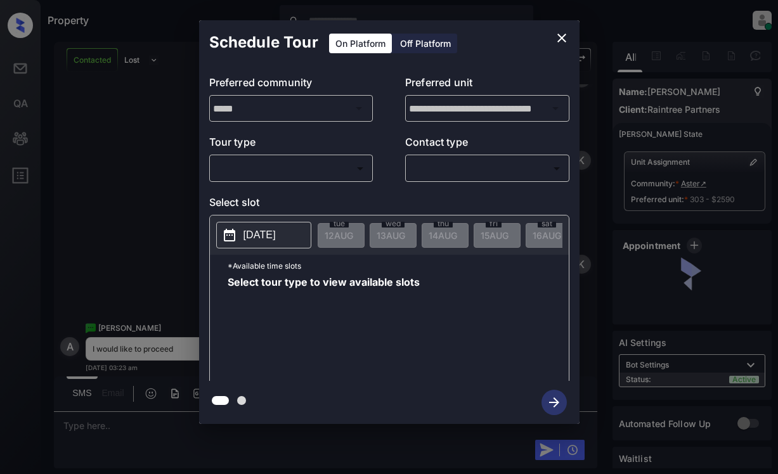
click at [358, 174] on body "Property [PERSON_NAME] Online Set yourself offline Set yourself on break Profil…" at bounding box center [389, 237] width 778 height 474
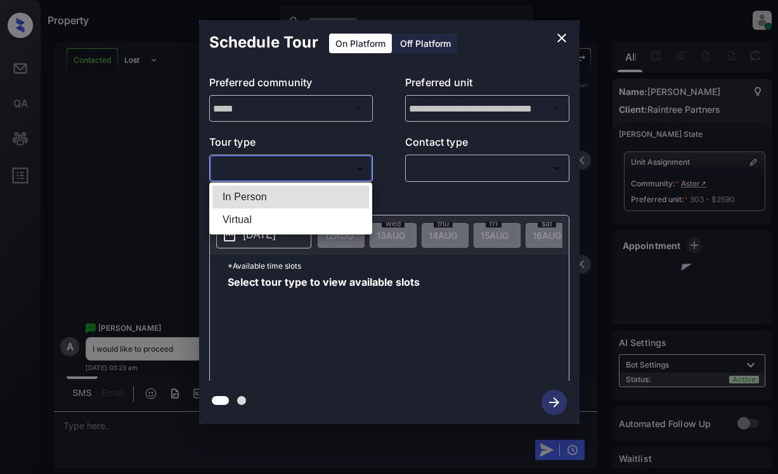
click at [339, 189] on li "In Person" at bounding box center [290, 197] width 157 height 23
type input "********"
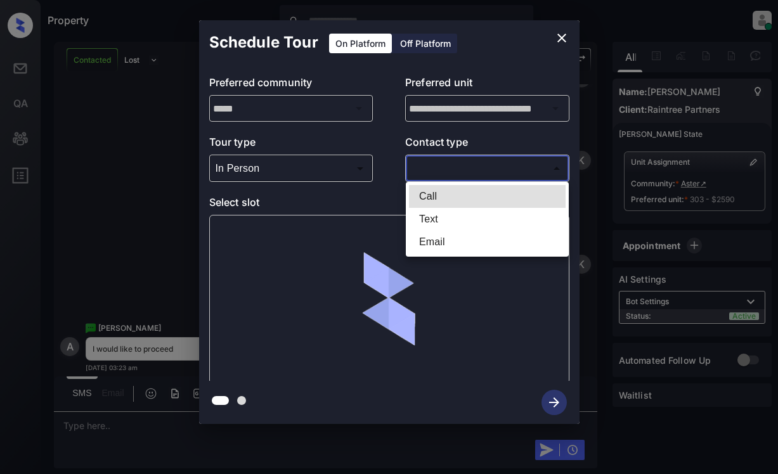
drag, startPoint x: 443, startPoint y: 165, endPoint x: 446, endPoint y: 173, distance: 8.2
click at [444, 165] on body "Property [PERSON_NAME] Online Set yourself offline Set yourself on break Profil…" at bounding box center [389, 237] width 778 height 474
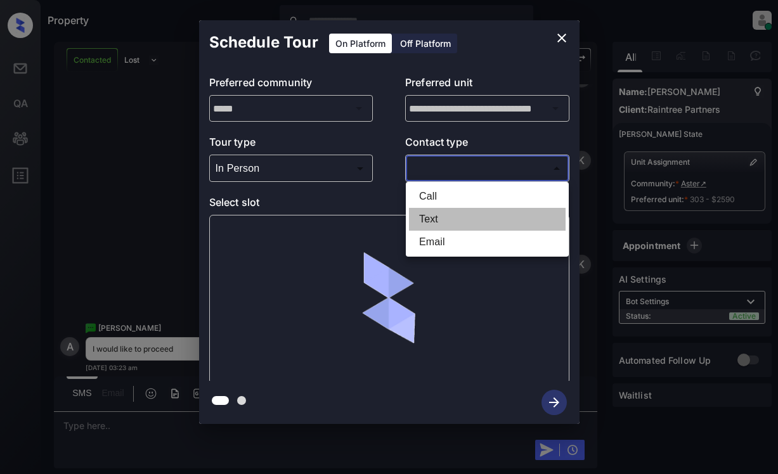
click at [453, 217] on li "Text" at bounding box center [487, 219] width 157 height 23
type input "****"
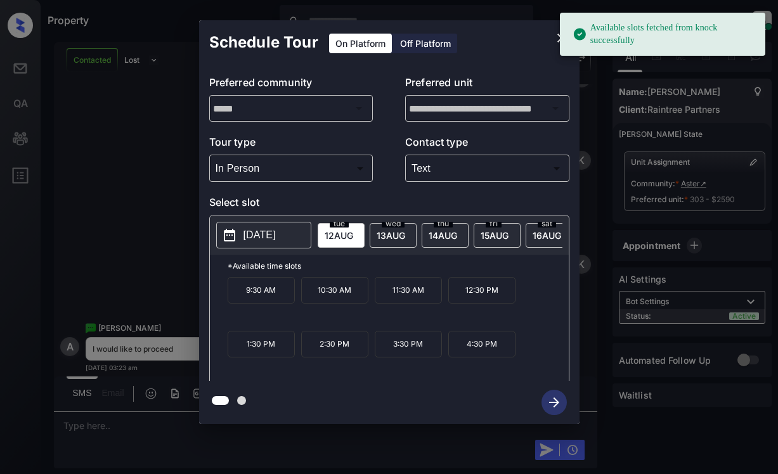
click at [278, 243] on button "[DATE]" at bounding box center [263, 235] width 95 height 27
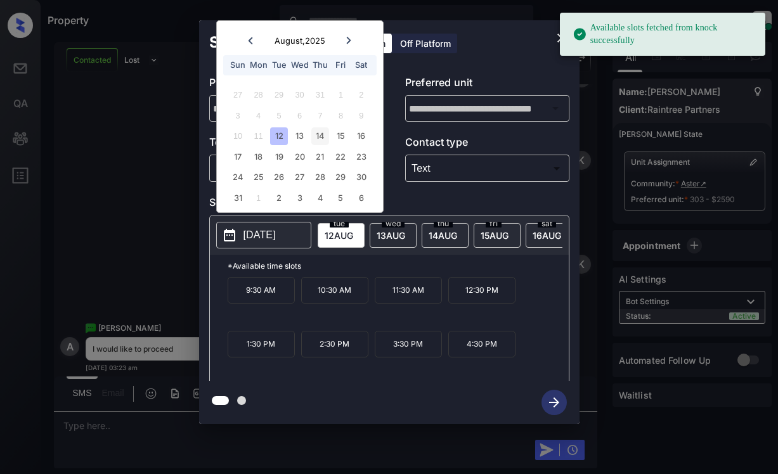
click at [316, 136] on div "14" at bounding box center [319, 135] width 17 height 17
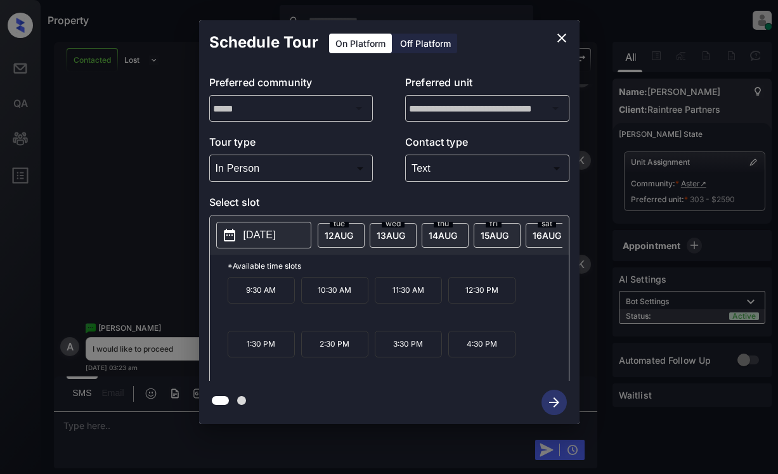
click at [395, 294] on p "11:30 AM" at bounding box center [408, 290] width 67 height 27
click at [555, 408] on icon "button" at bounding box center [553, 402] width 25 height 25
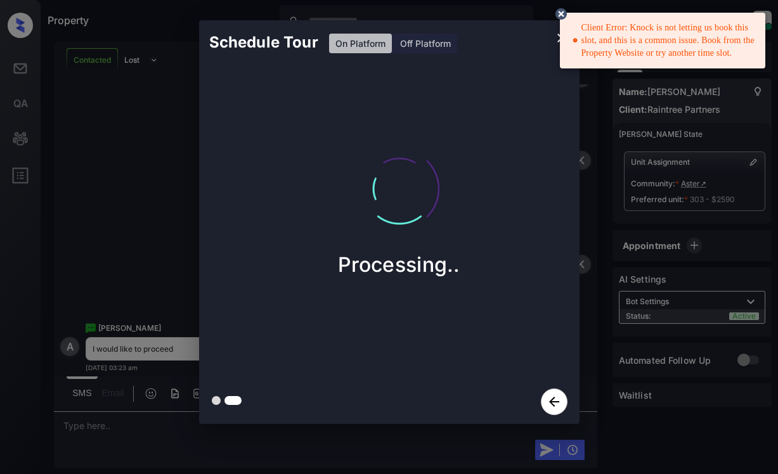
click at [142, 155] on div "Schedule Tour On Platform Off Platform Processing.." at bounding box center [389, 222] width 778 height 444
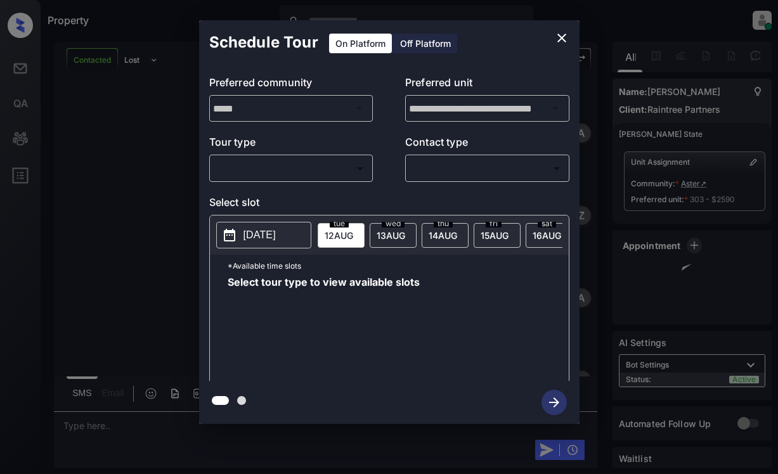
scroll to position [2304, 0]
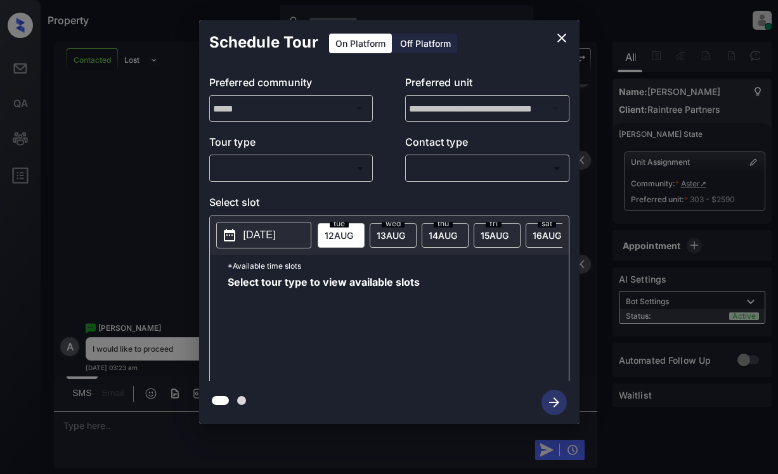
click at [328, 168] on body "Property [PERSON_NAME] Online Set yourself offline Set yourself on break Profil…" at bounding box center [389, 237] width 778 height 474
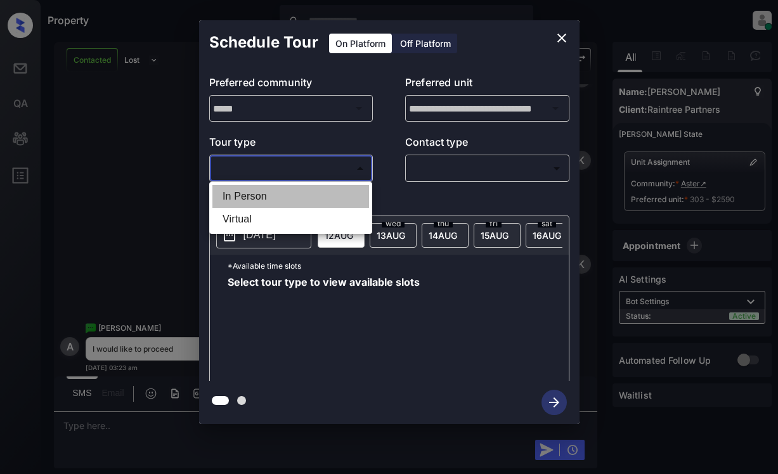
click at [325, 198] on li "In Person" at bounding box center [290, 196] width 157 height 23
type input "********"
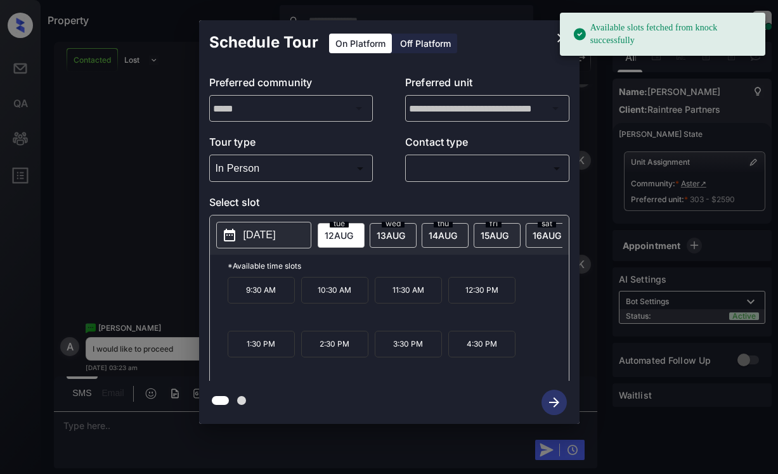
click at [273, 235] on p "[DATE]" at bounding box center [259, 235] width 32 height 15
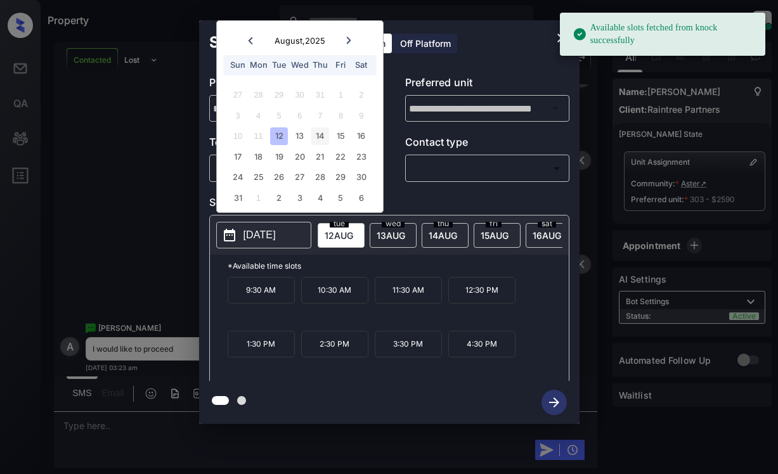
click at [316, 135] on div "14" at bounding box center [319, 135] width 17 height 17
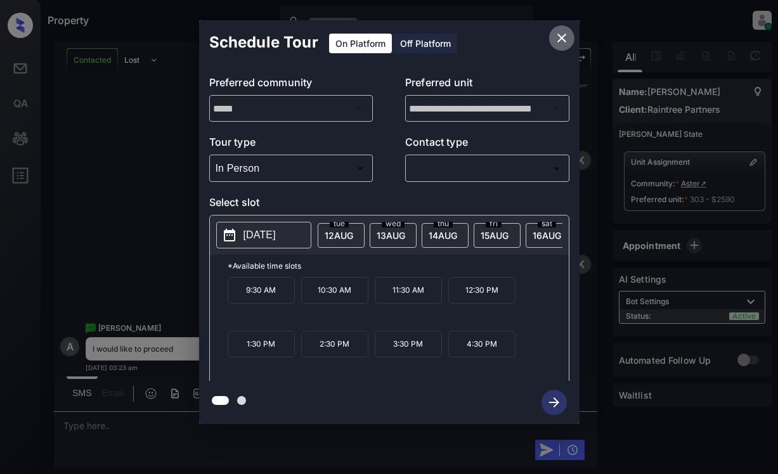
click at [561, 40] on icon "close" at bounding box center [561, 37] width 15 height 15
